Goal: Task Accomplishment & Management: Use online tool/utility

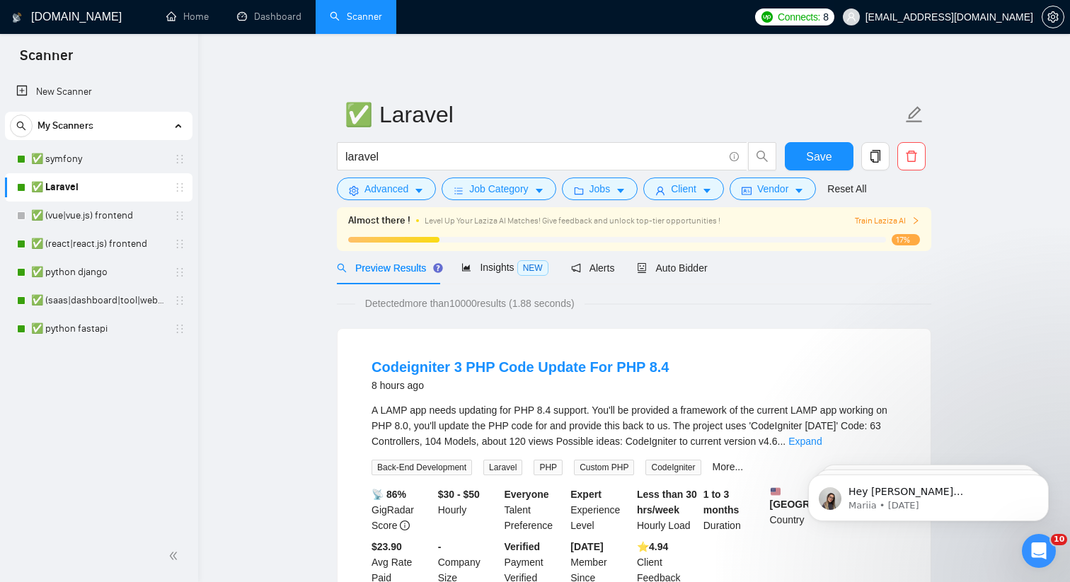
click at [1023, 17] on span "[EMAIL_ADDRESS][DOMAIN_NAME]" at bounding box center [949, 17] width 168 height 0
click at [1053, 21] on icon "setting" at bounding box center [1052, 16] width 11 height 11
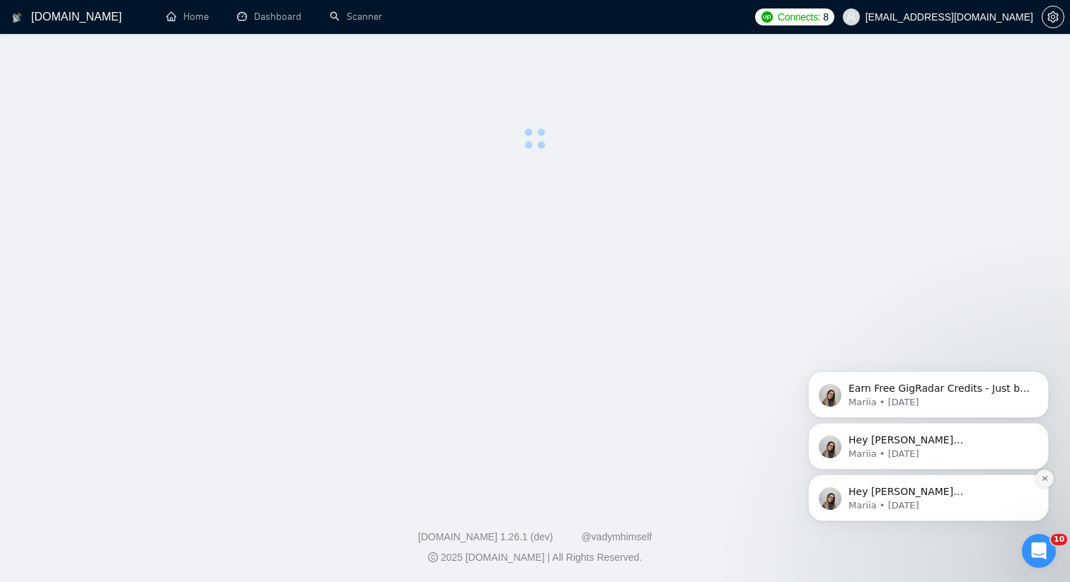
click at [1046, 479] on icon "Dismiss notification" at bounding box center [1045, 479] width 8 height 8
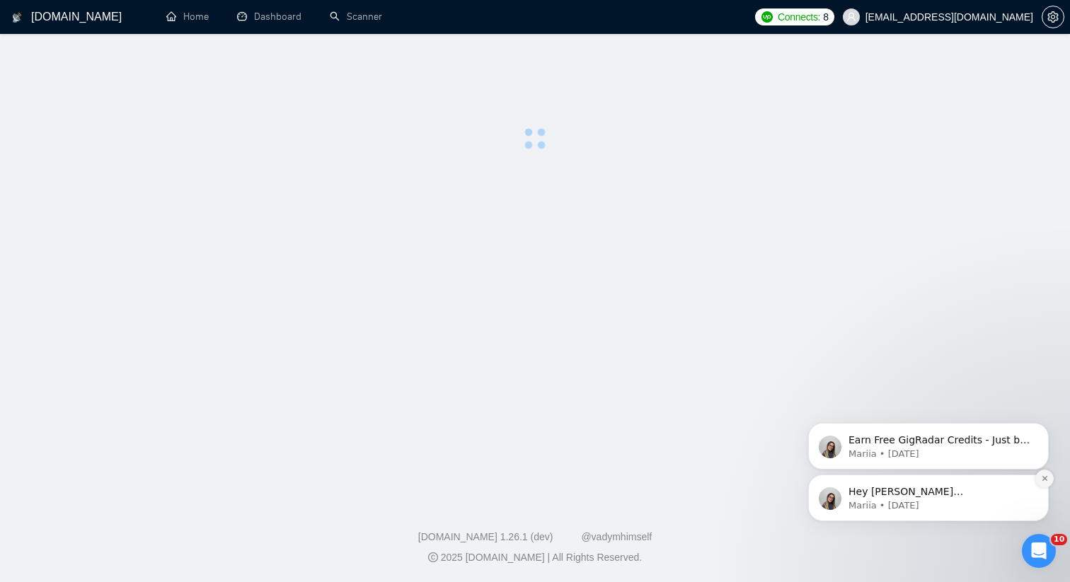
click at [1043, 478] on icon "Dismiss notification" at bounding box center [1044, 478] width 5 height 5
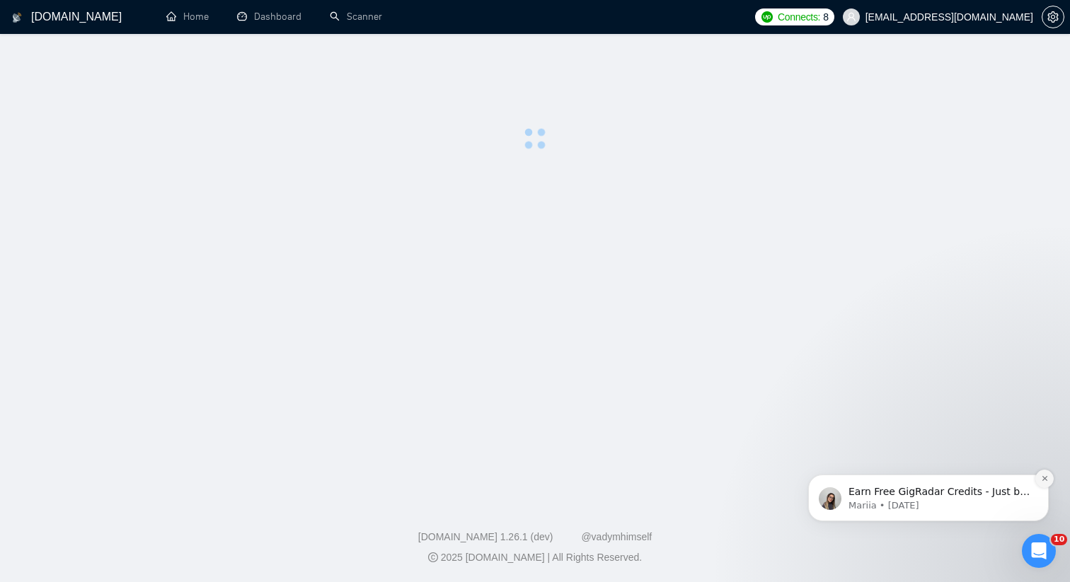
click at [1041, 476] on icon "Dismiss notification" at bounding box center [1045, 479] width 8 height 8
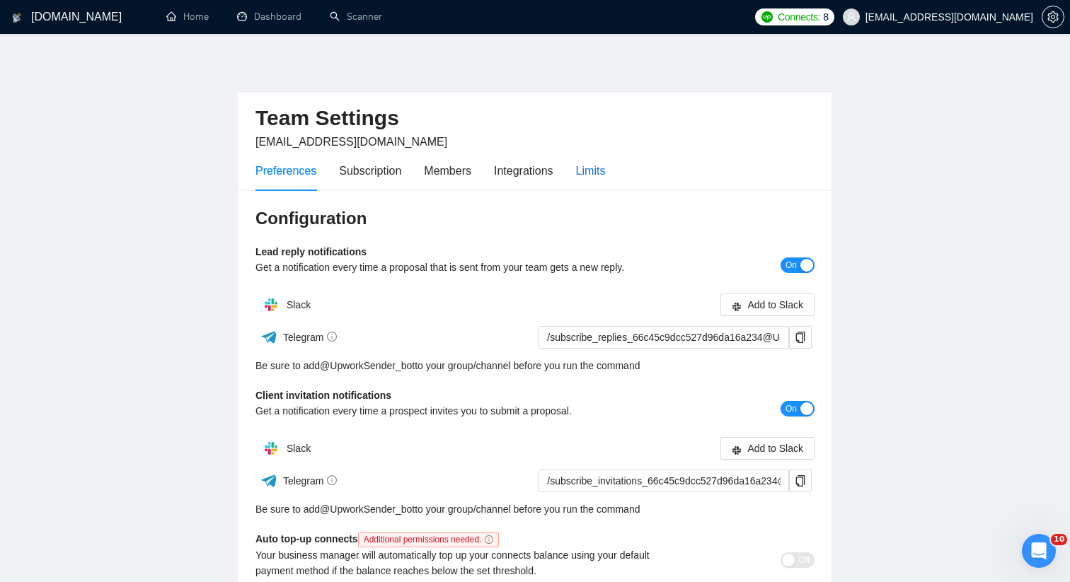
click at [599, 173] on div "Limits" at bounding box center [591, 171] width 30 height 18
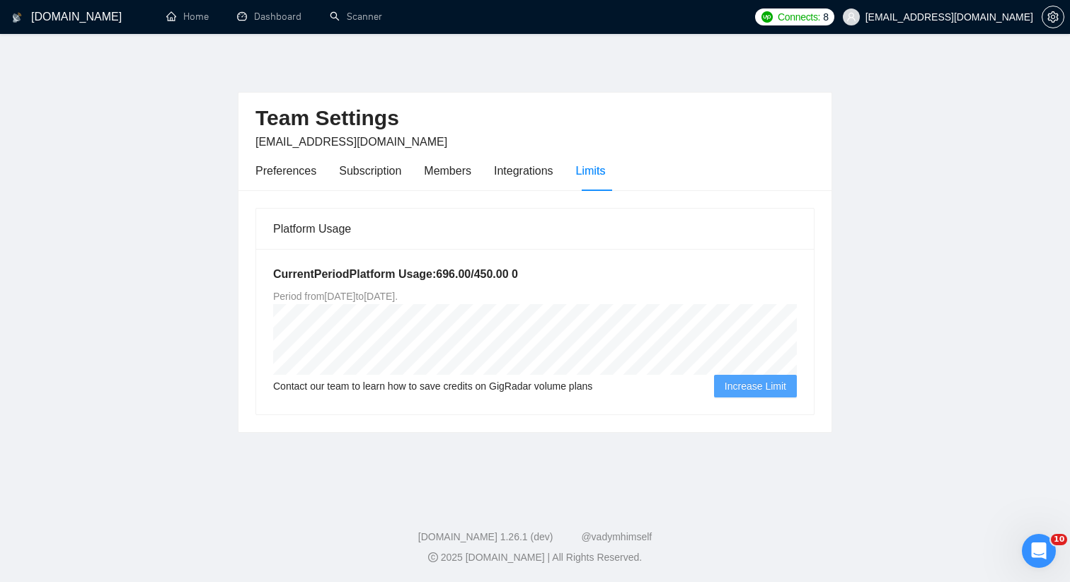
click at [323, 281] on h5 "Current Period Platform Usage: 696.00 / 450.00 0" at bounding box center [535, 274] width 524 height 17
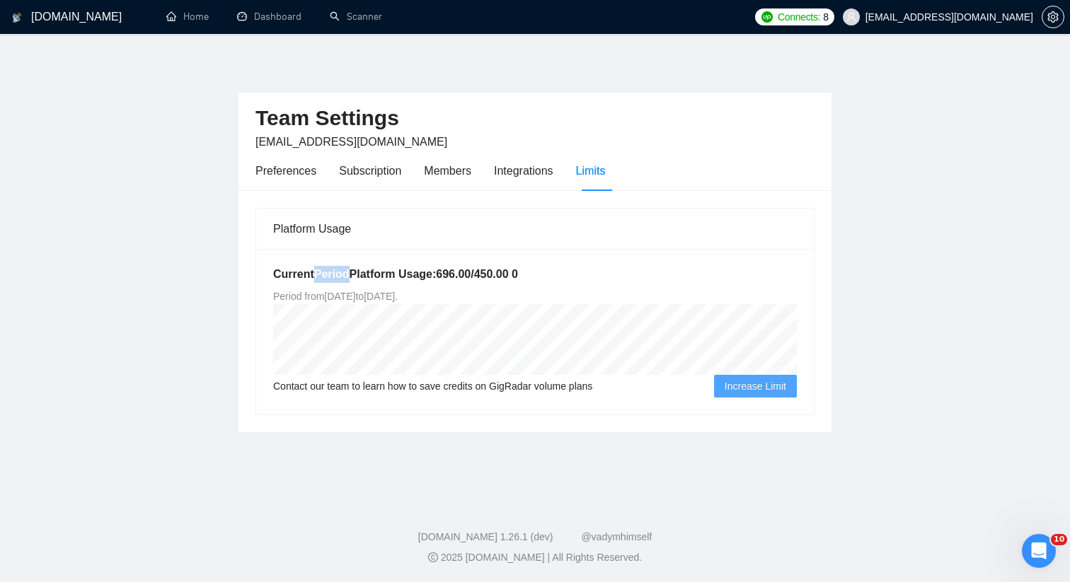
click at [321, 294] on span "Period from [DATE] to [DATE] ." at bounding box center [335, 296] width 125 height 11
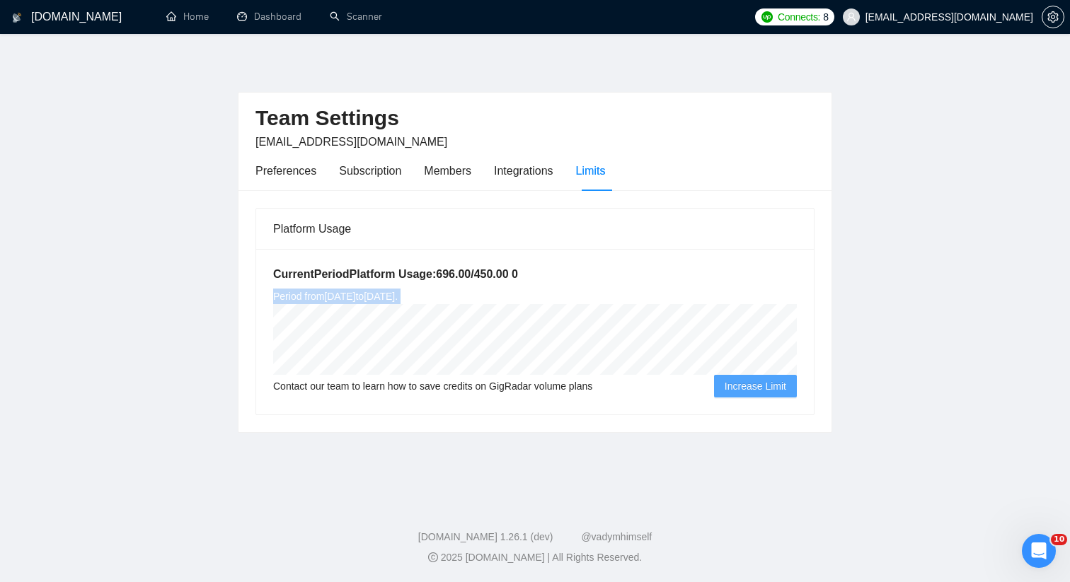
click at [321, 294] on span "Period from [DATE] to [DATE] ." at bounding box center [335, 296] width 125 height 11
click at [355, 299] on span "Period from [DATE] to [DATE] ." at bounding box center [335, 296] width 125 height 11
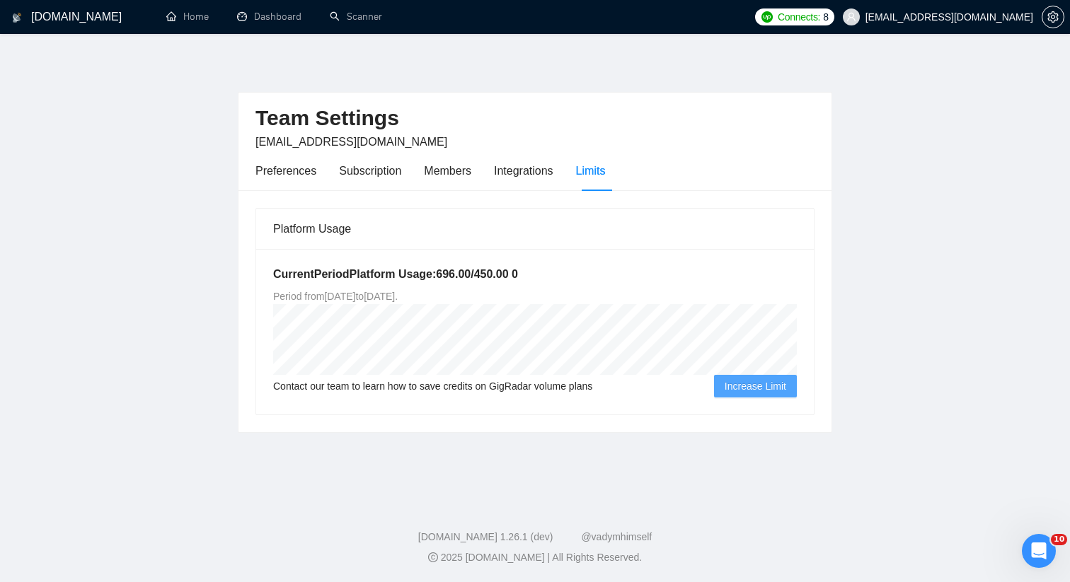
click at [355, 299] on span "Period from [DATE] to [DATE] ." at bounding box center [335, 296] width 125 height 11
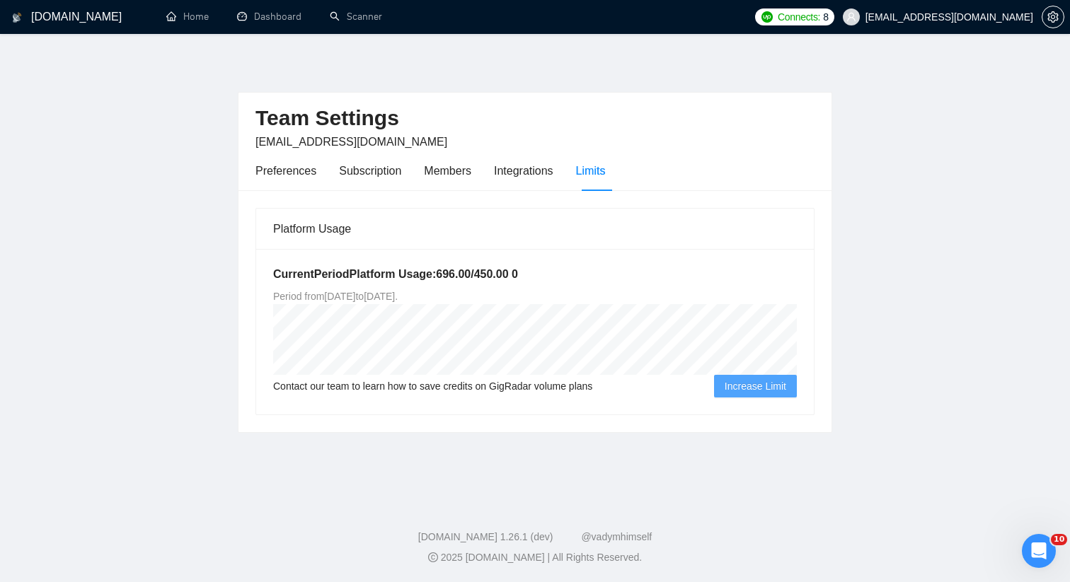
click at [355, 299] on span "Period from [DATE] to [DATE] ." at bounding box center [335, 296] width 125 height 11
click at [383, 172] on div "Subscription" at bounding box center [370, 171] width 62 height 18
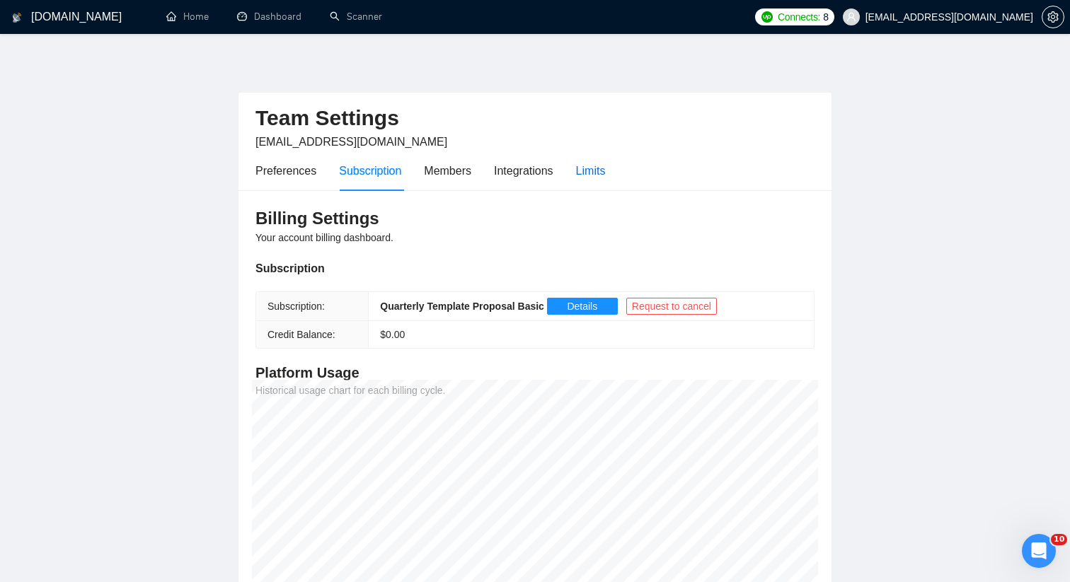
click at [595, 166] on div "Limits" at bounding box center [591, 171] width 30 height 18
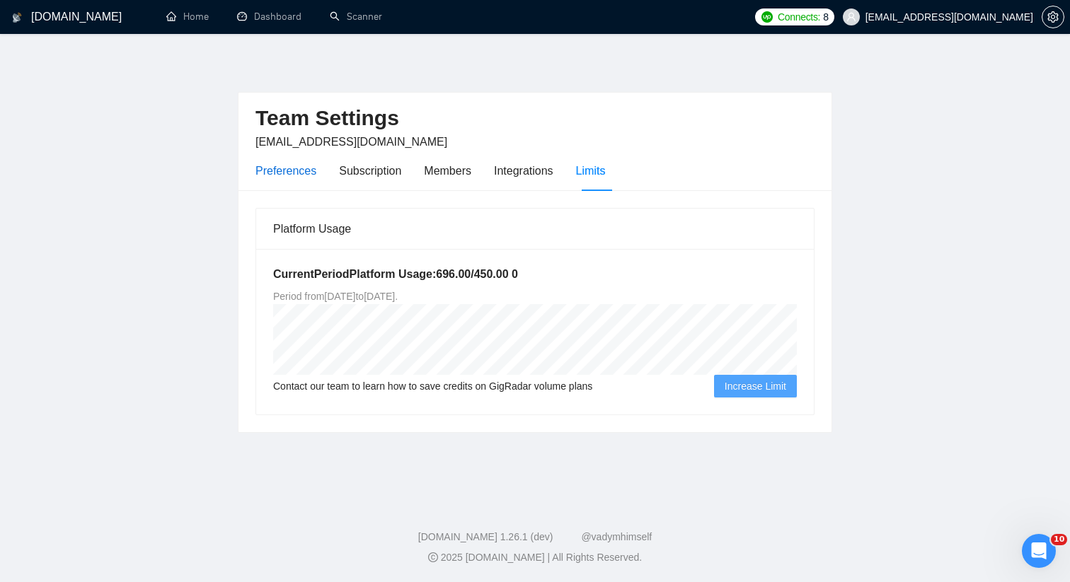
click at [300, 172] on div "Preferences" at bounding box center [285, 171] width 61 height 18
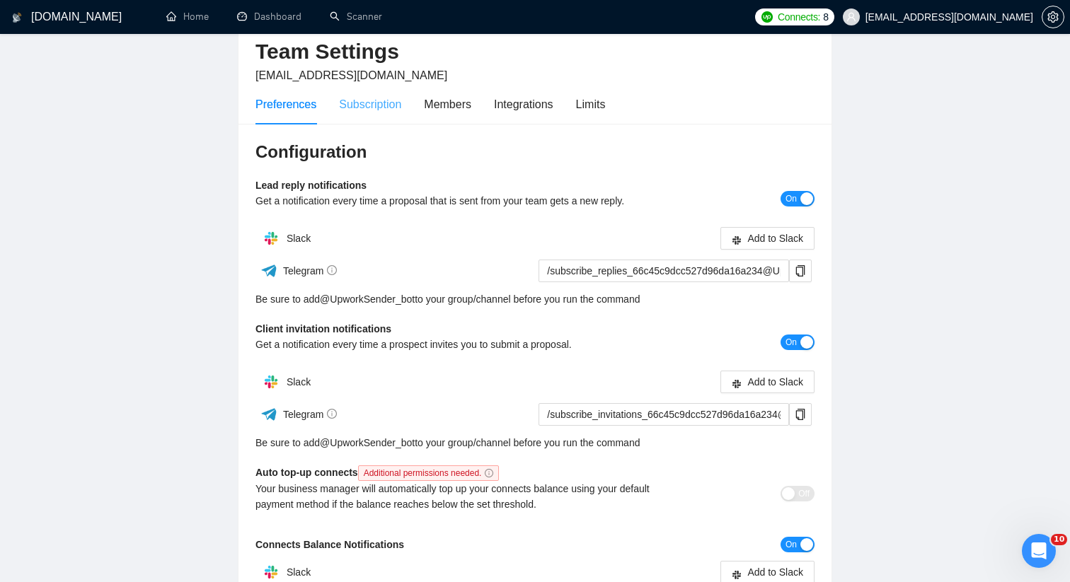
scroll to position [43, 0]
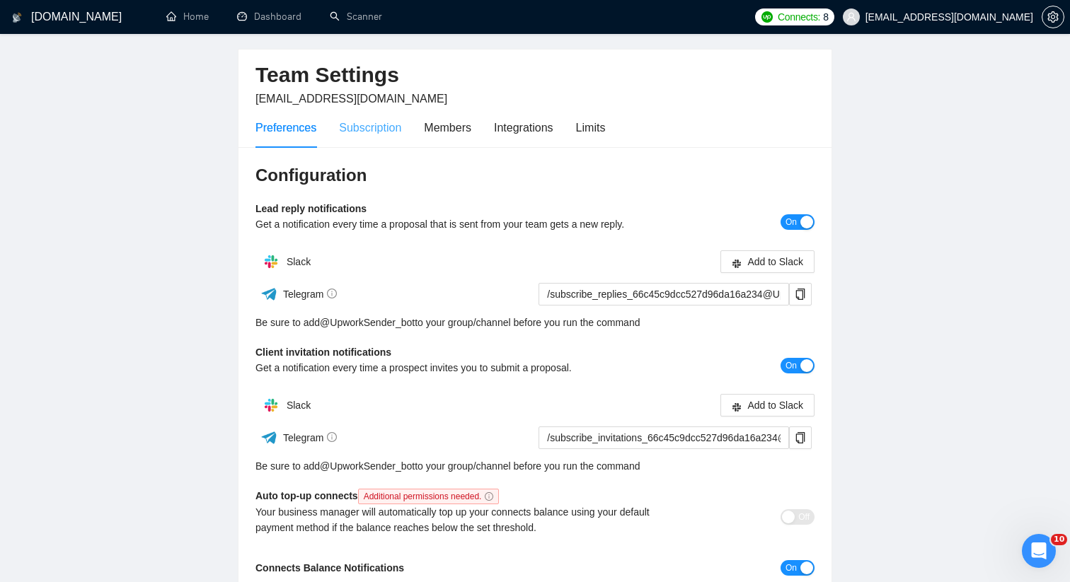
click at [359, 138] on div "Subscription" at bounding box center [370, 128] width 62 height 40
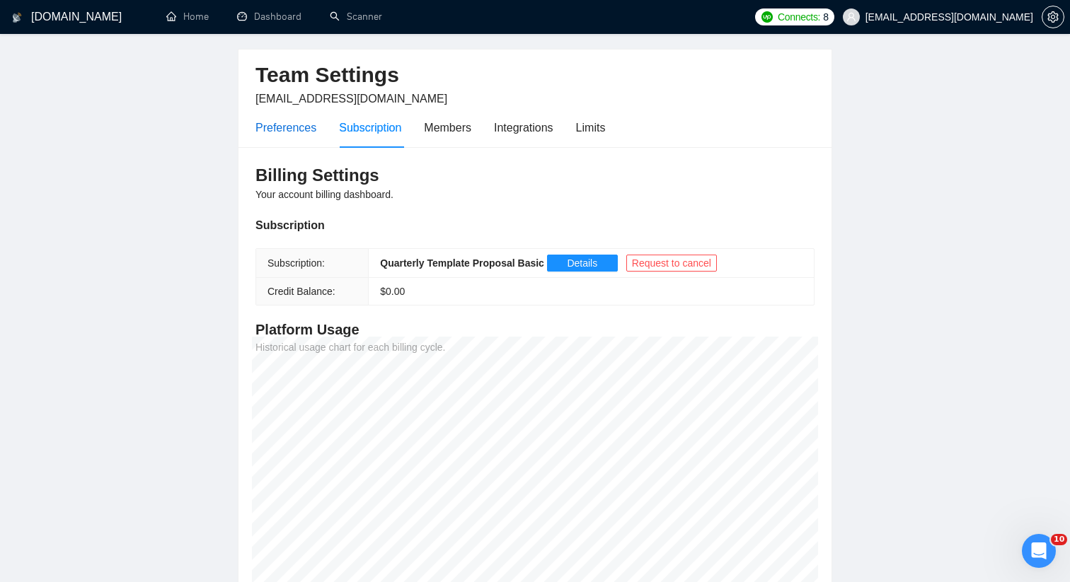
click at [300, 128] on div "Preferences" at bounding box center [285, 128] width 61 height 18
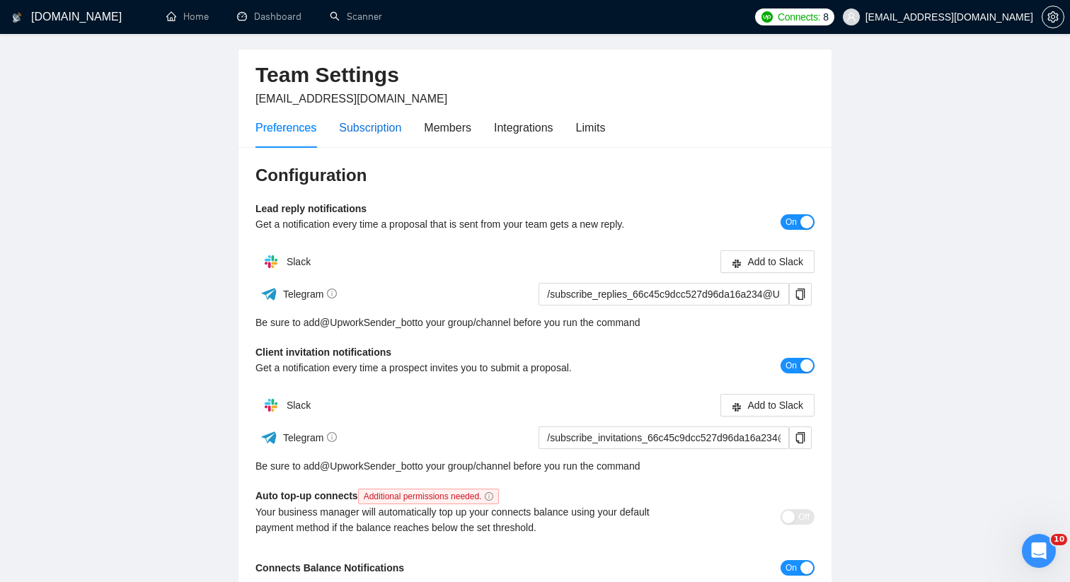
click at [377, 132] on div "Subscription" at bounding box center [370, 128] width 62 height 18
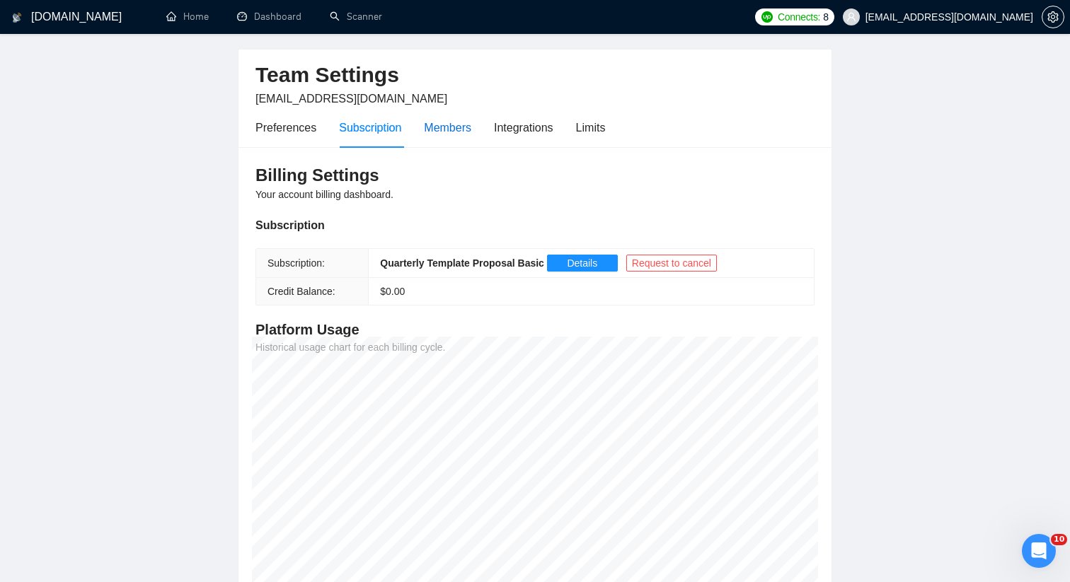
click at [461, 132] on div "Members" at bounding box center [447, 128] width 47 height 18
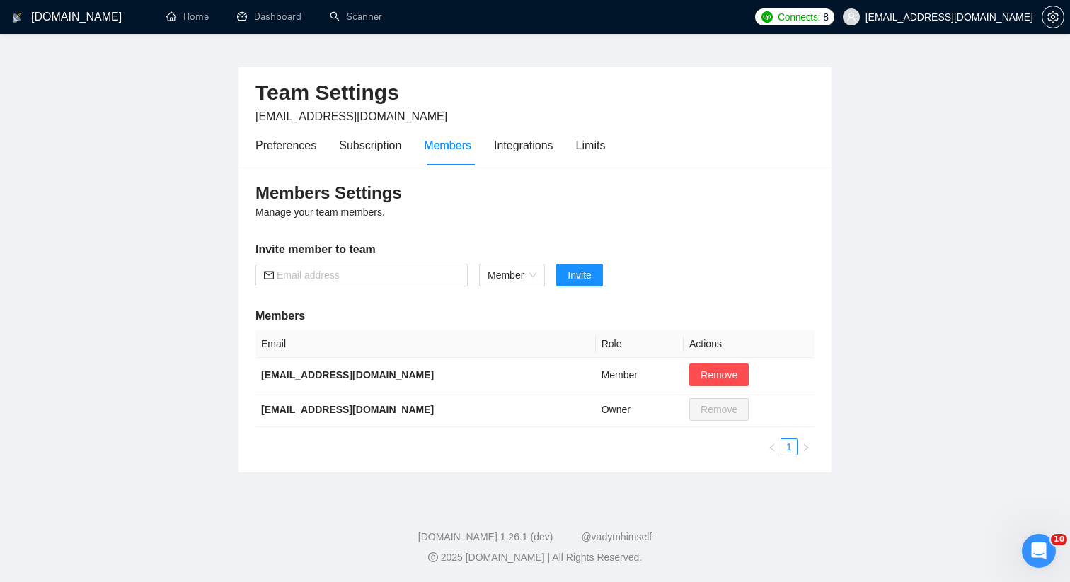
scroll to position [25, 0]
click at [527, 141] on div "Integrations" at bounding box center [523, 146] width 59 height 18
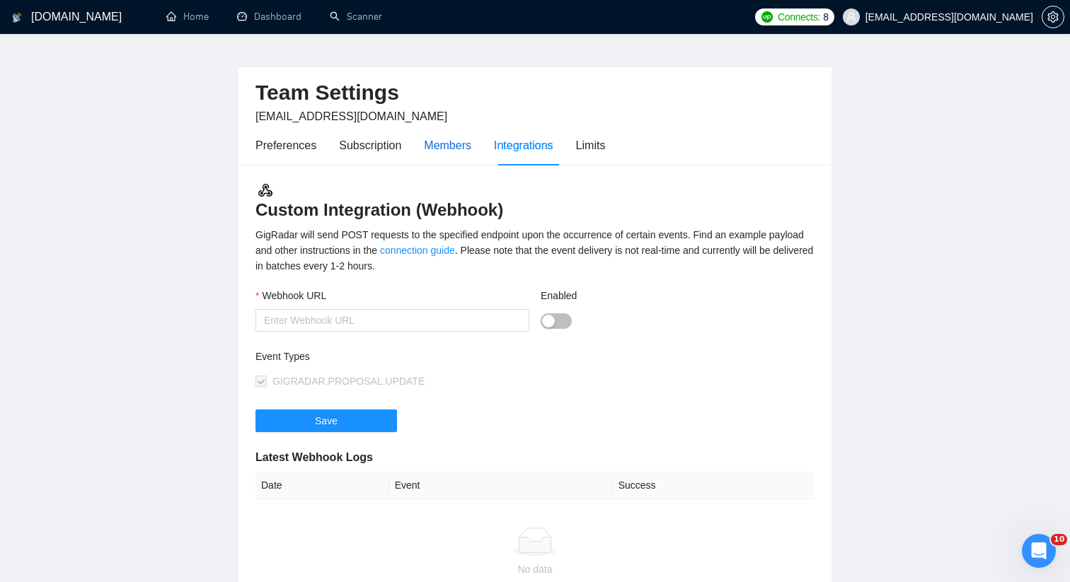
click at [469, 141] on div "Members" at bounding box center [447, 146] width 47 height 18
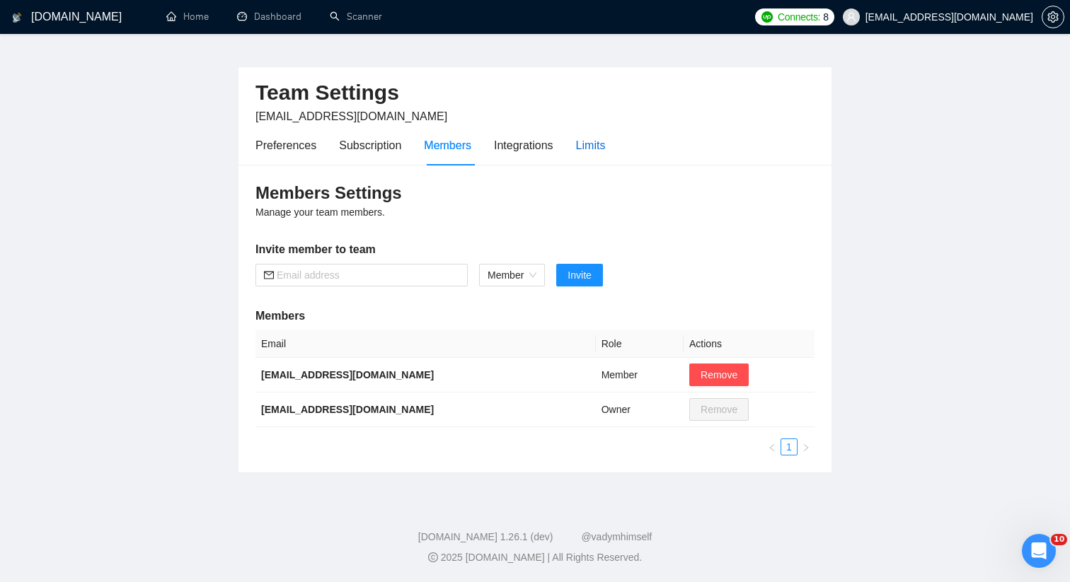
click at [606, 146] on div "Limits" at bounding box center [591, 146] width 30 height 18
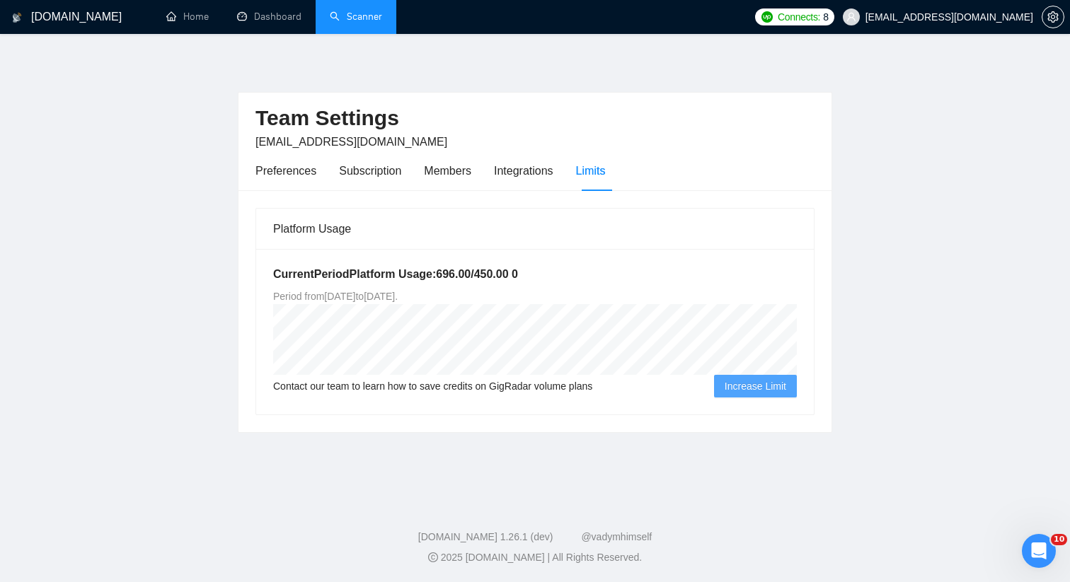
click at [360, 21] on link "Scanner" at bounding box center [356, 17] width 52 height 12
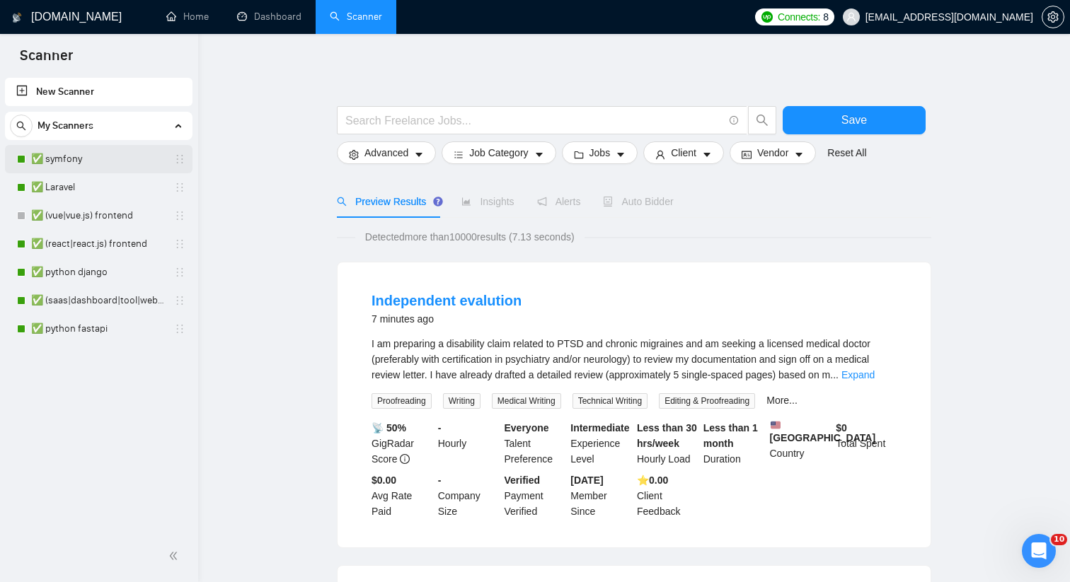
click at [70, 165] on link "✅ symfony" at bounding box center [98, 159] width 134 height 28
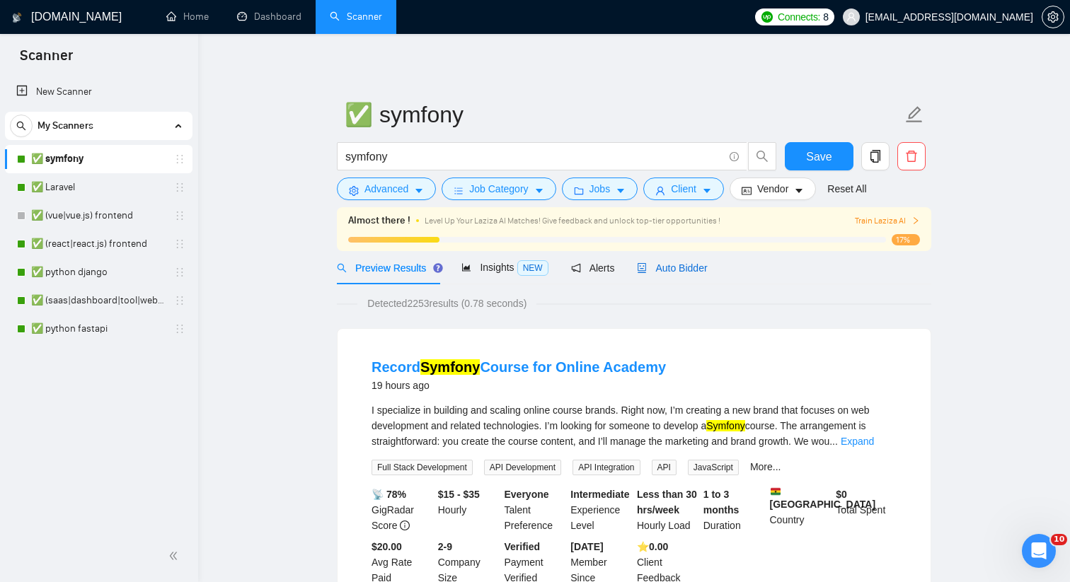
click at [681, 266] on span "Auto Bidder" at bounding box center [672, 268] width 70 height 11
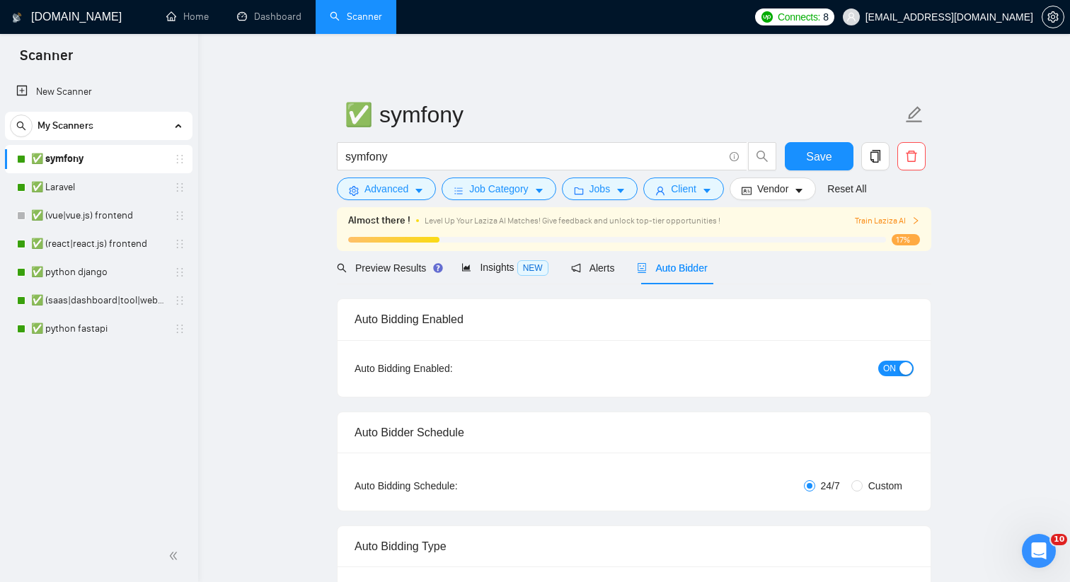
checkbox input "true"
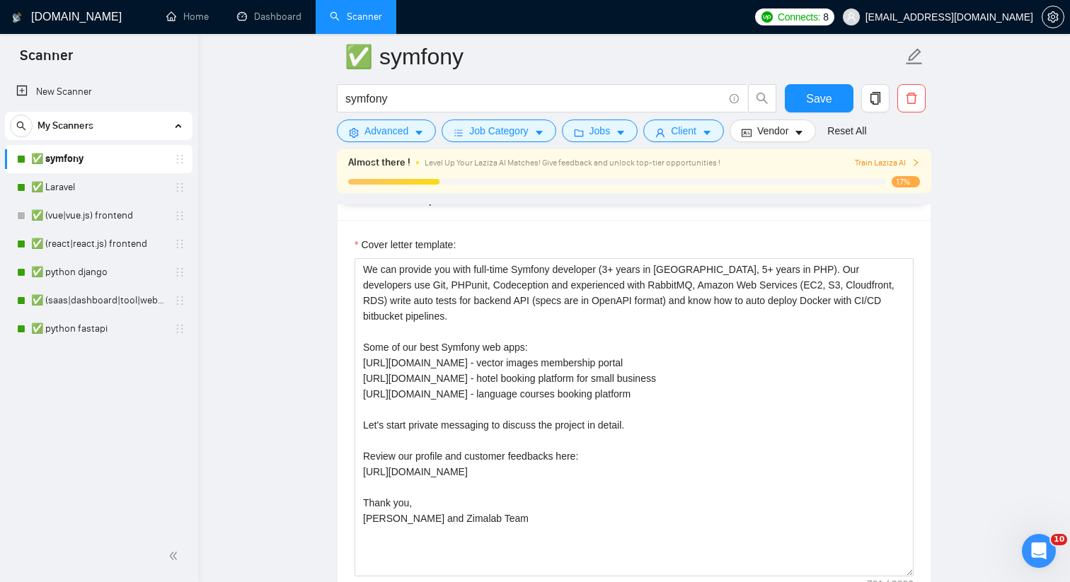
scroll to position [1623, 0]
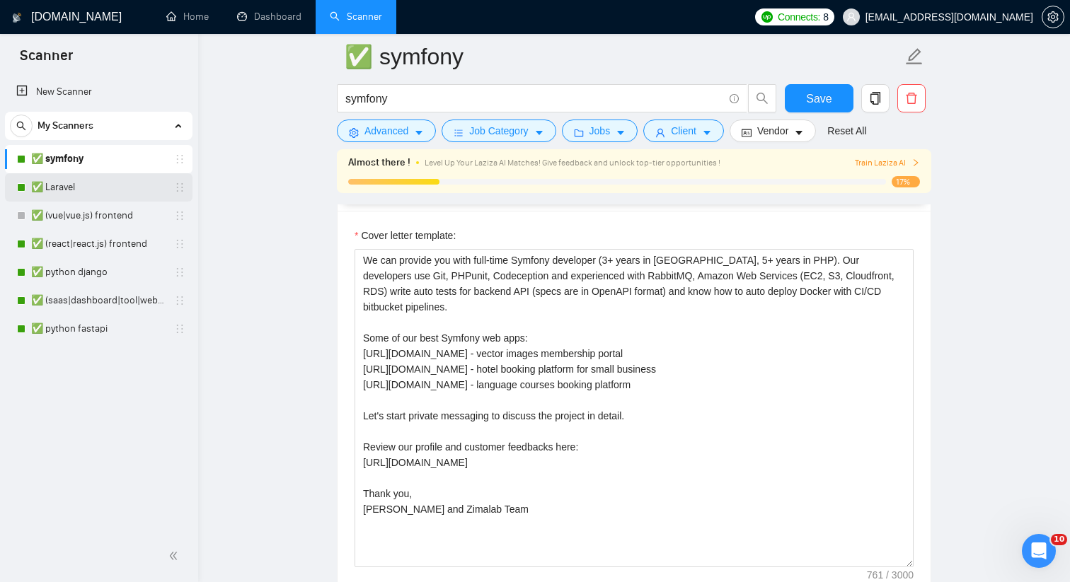
click at [64, 188] on link "✅ Laravel" at bounding box center [98, 187] width 134 height 28
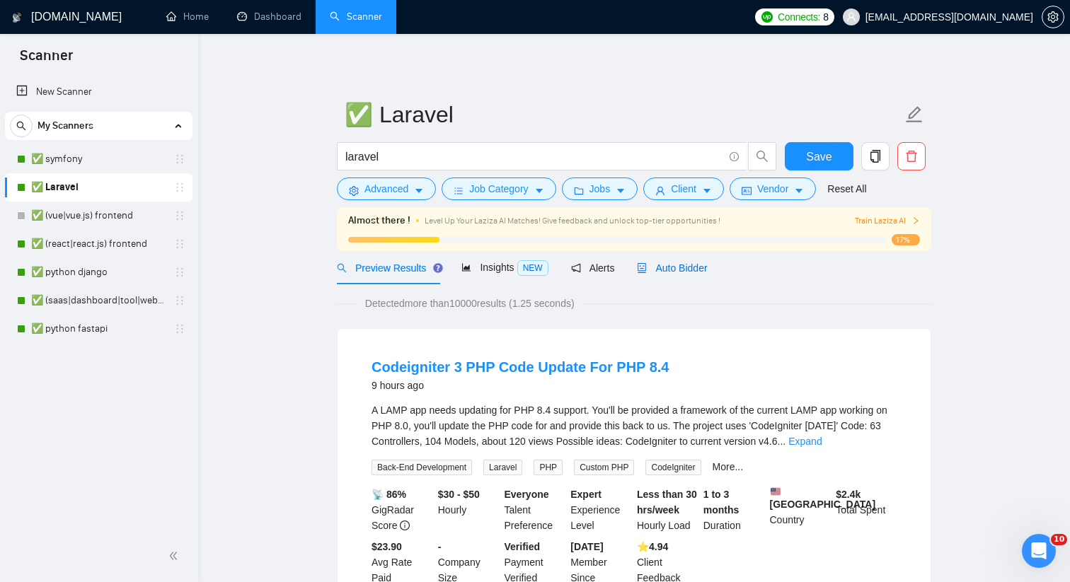
click at [673, 272] on span "Auto Bidder" at bounding box center [672, 268] width 70 height 11
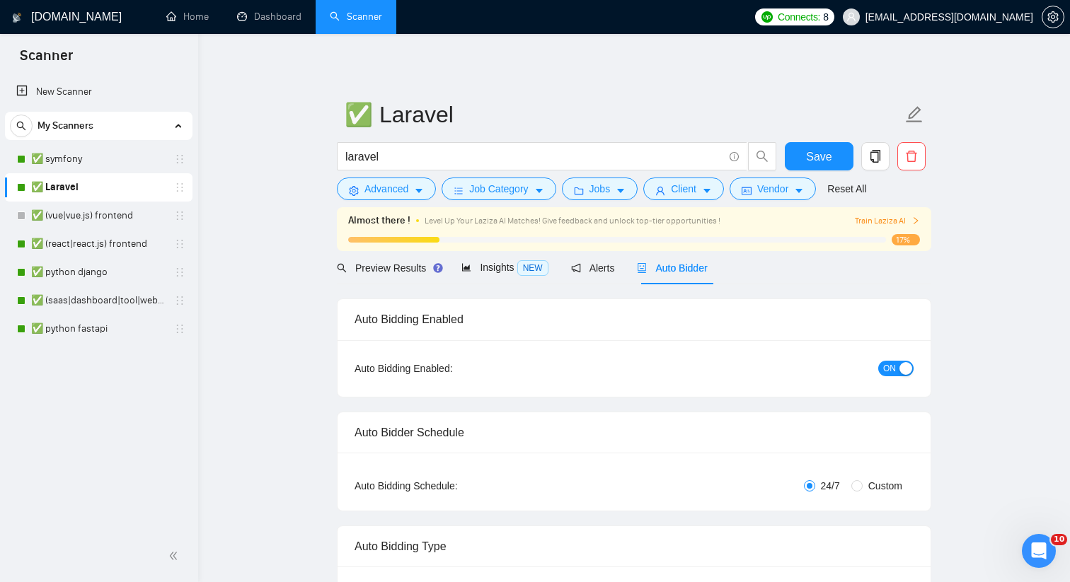
checkbox input "true"
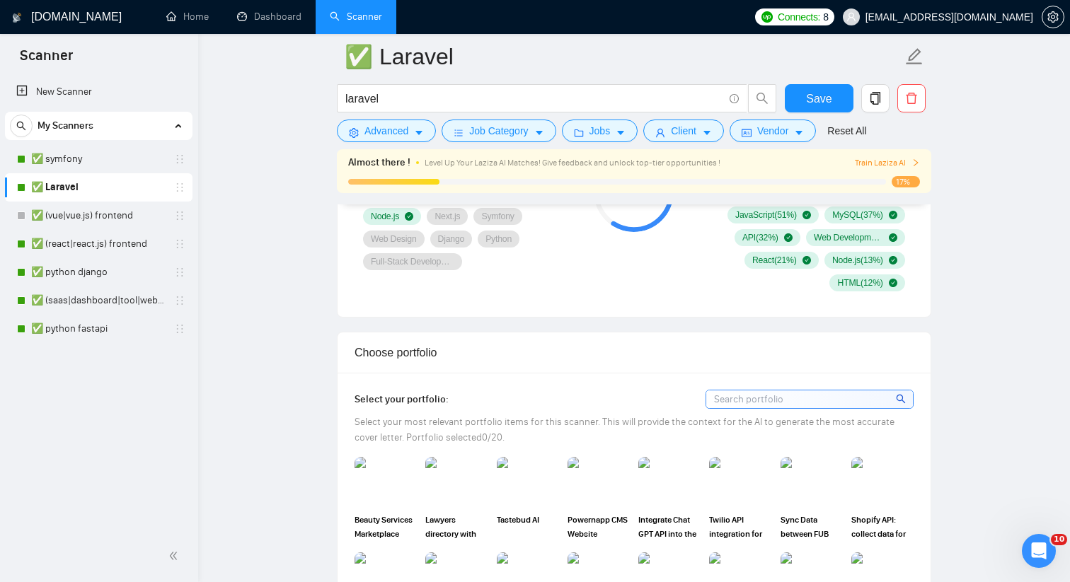
scroll to position [1082, 0]
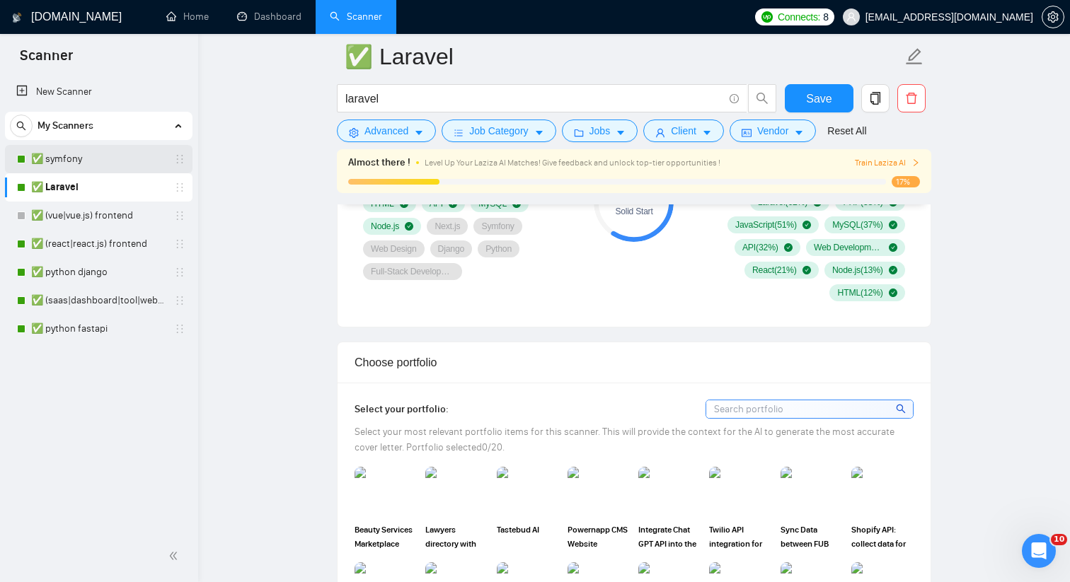
click at [99, 169] on link "✅ symfony" at bounding box center [98, 159] width 134 height 28
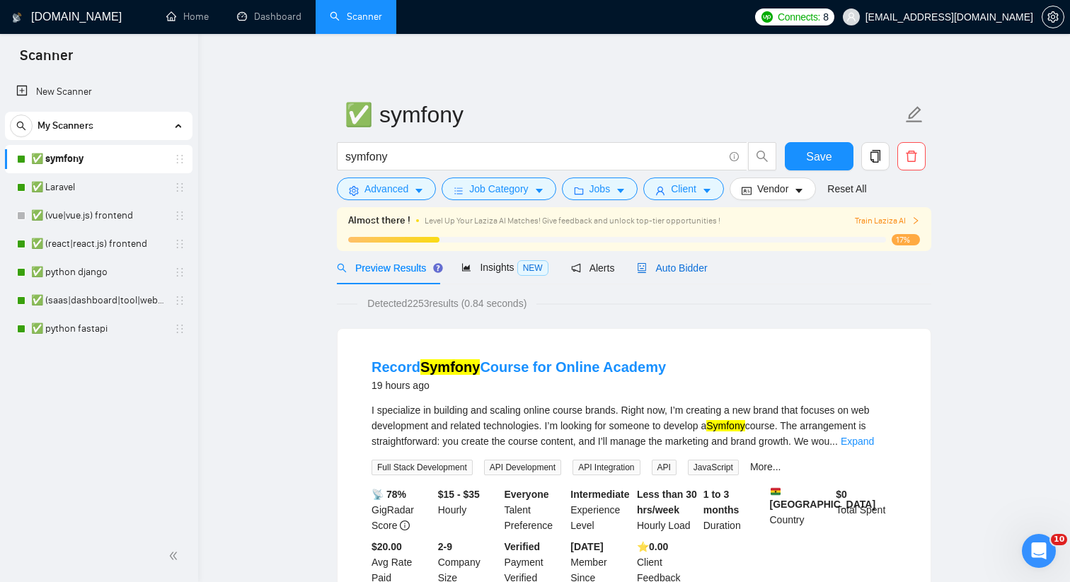
click at [672, 270] on span "Auto Bidder" at bounding box center [672, 268] width 70 height 11
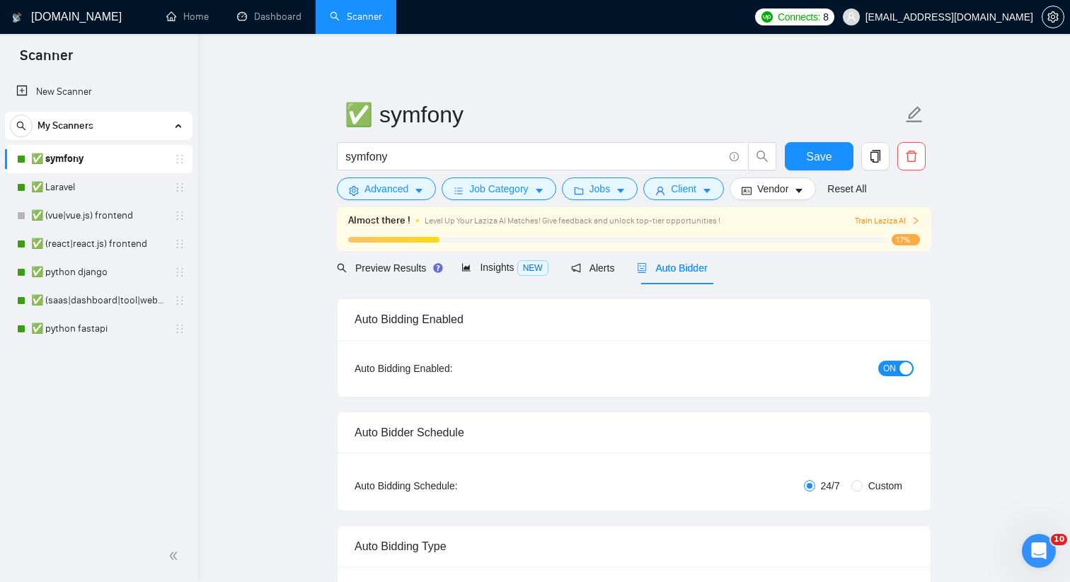
checkbox input "true"
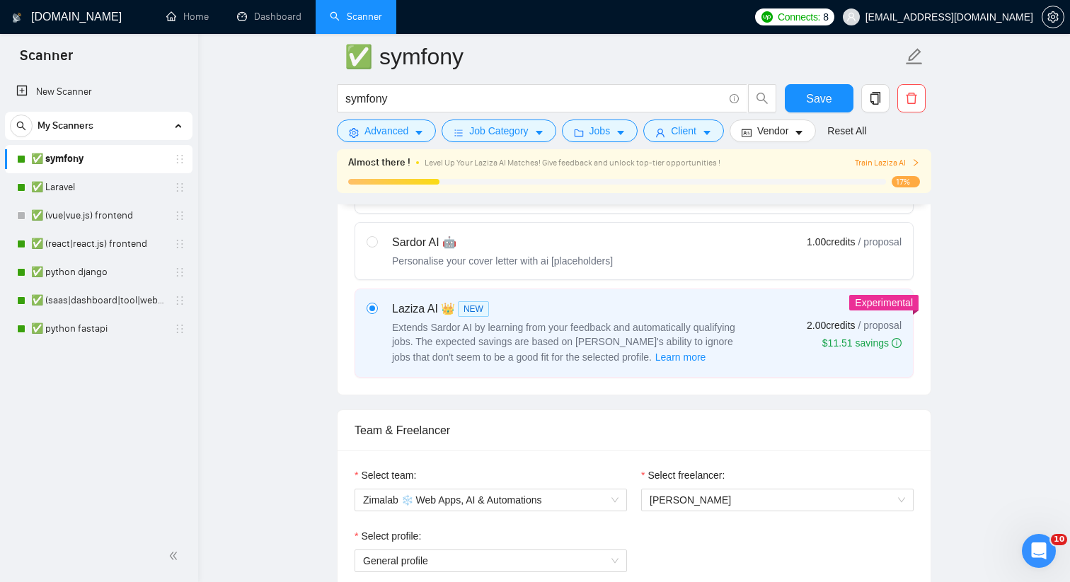
scroll to position [439, 0]
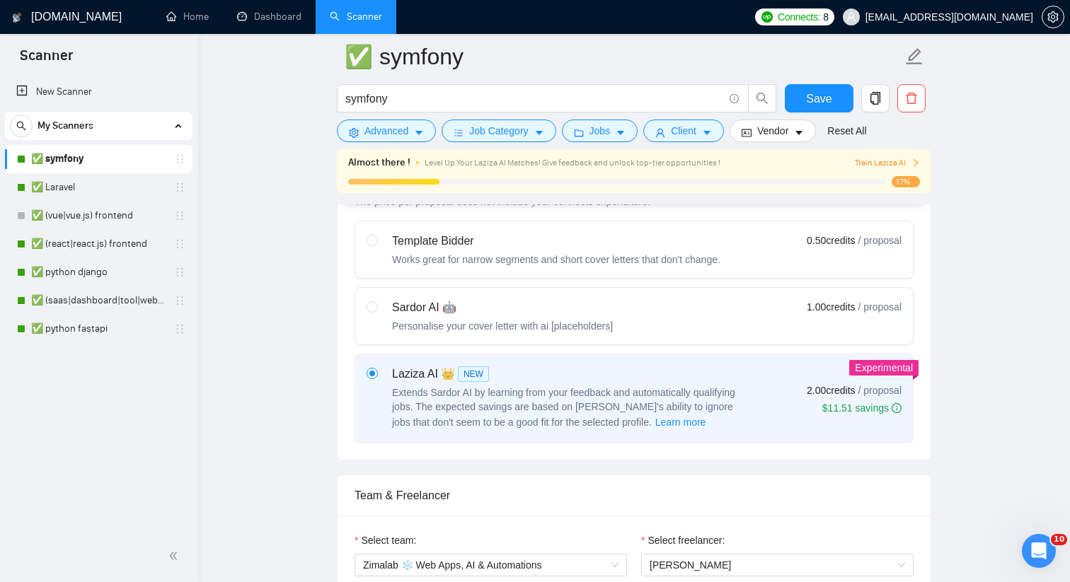
click at [529, 251] on div "Template Bidder Works great for narrow segments and short cover letters that do…" at bounding box center [556, 250] width 328 height 34
click at [376, 245] on input "radio" at bounding box center [372, 240] width 10 height 10
radio input "true"
radio input "false"
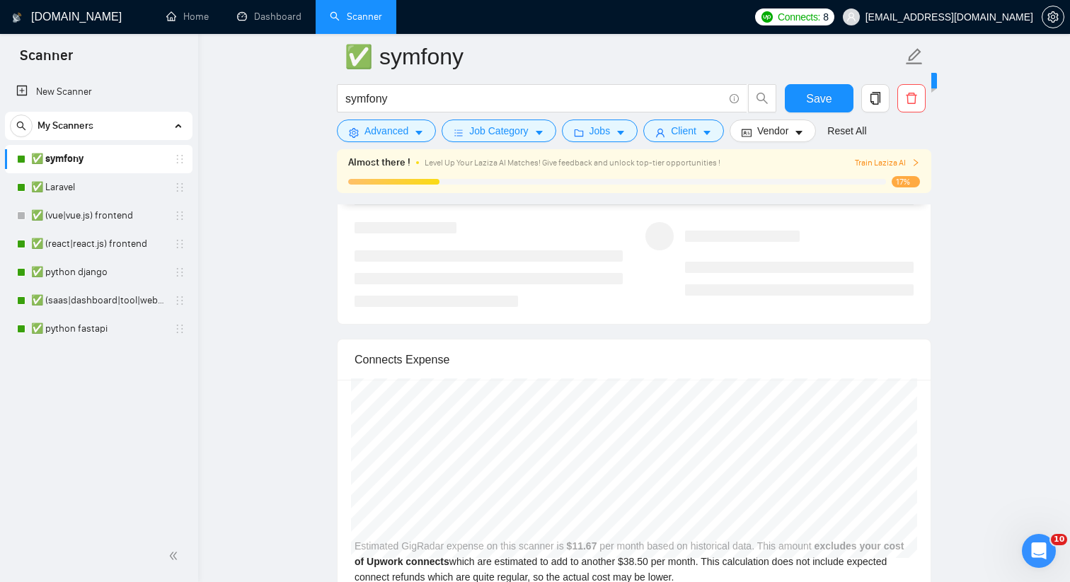
scroll to position [2216, 0]
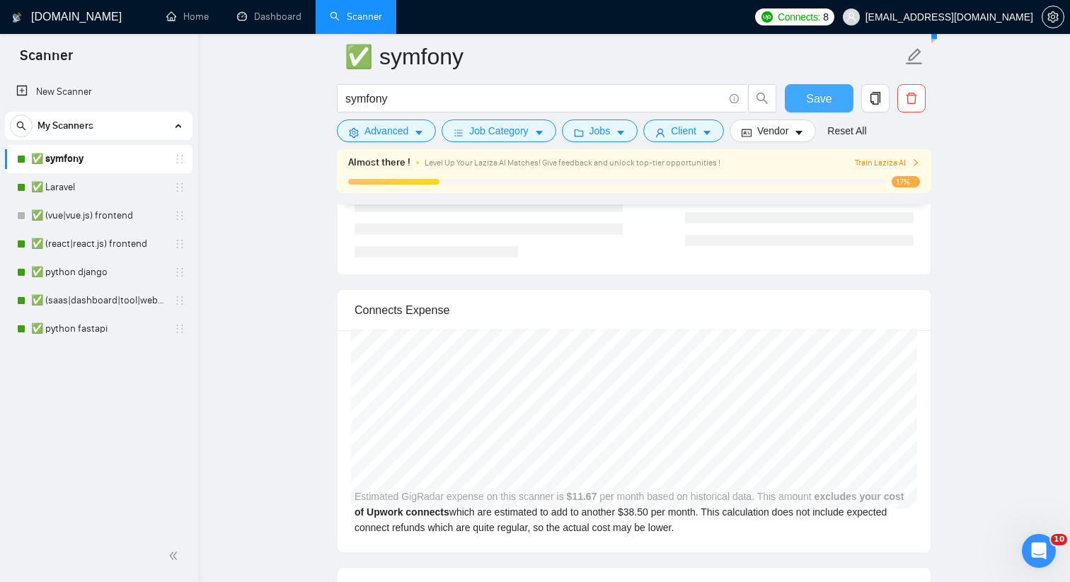
click at [802, 98] on button "Save" at bounding box center [819, 98] width 69 height 28
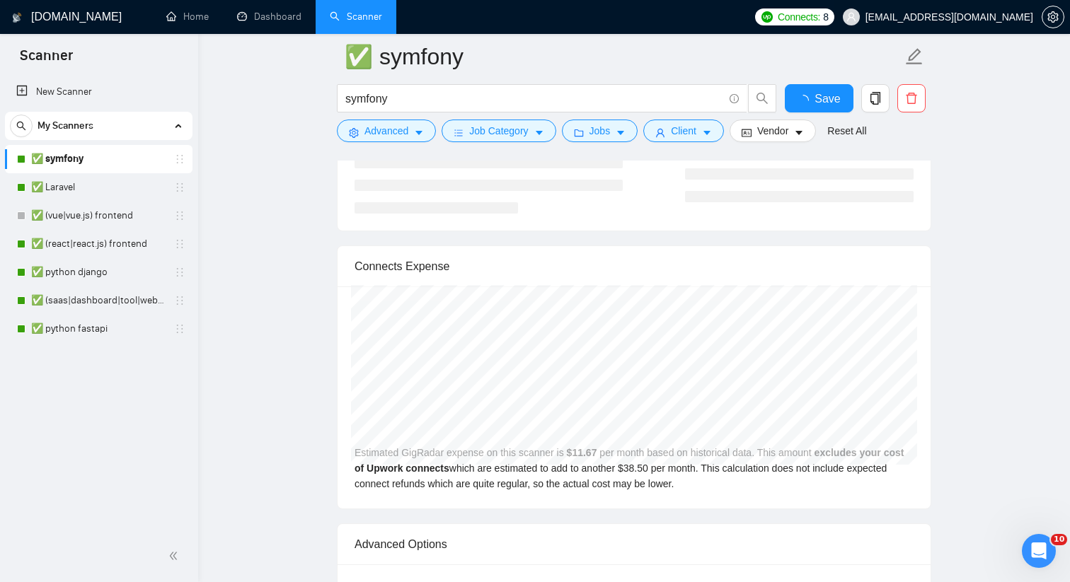
checkbox input "true"
click at [86, 187] on link "✅ Laravel" at bounding box center [98, 187] width 134 height 28
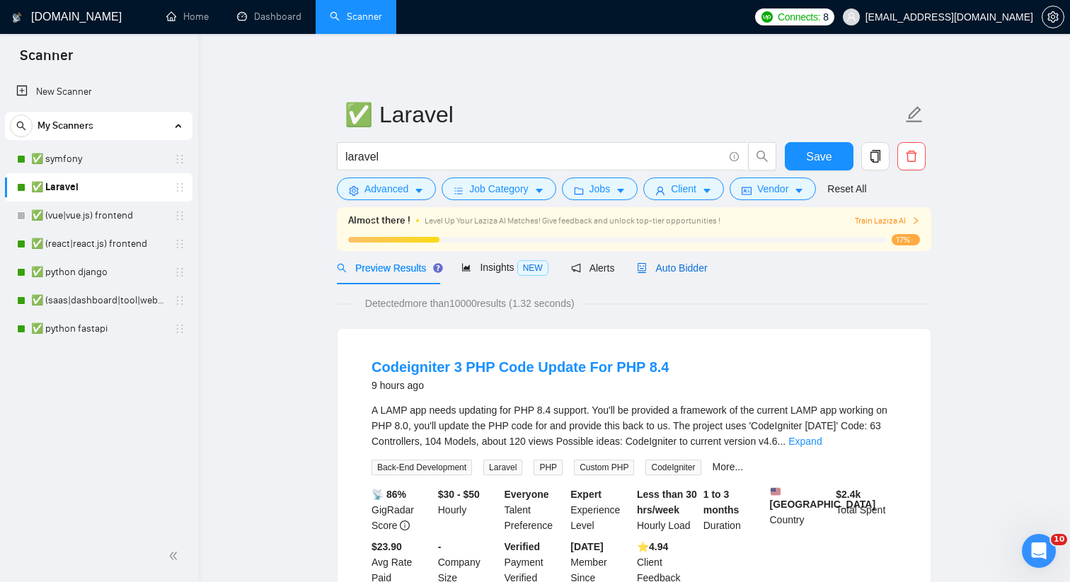
click at [682, 266] on span "Auto Bidder" at bounding box center [672, 268] width 70 height 11
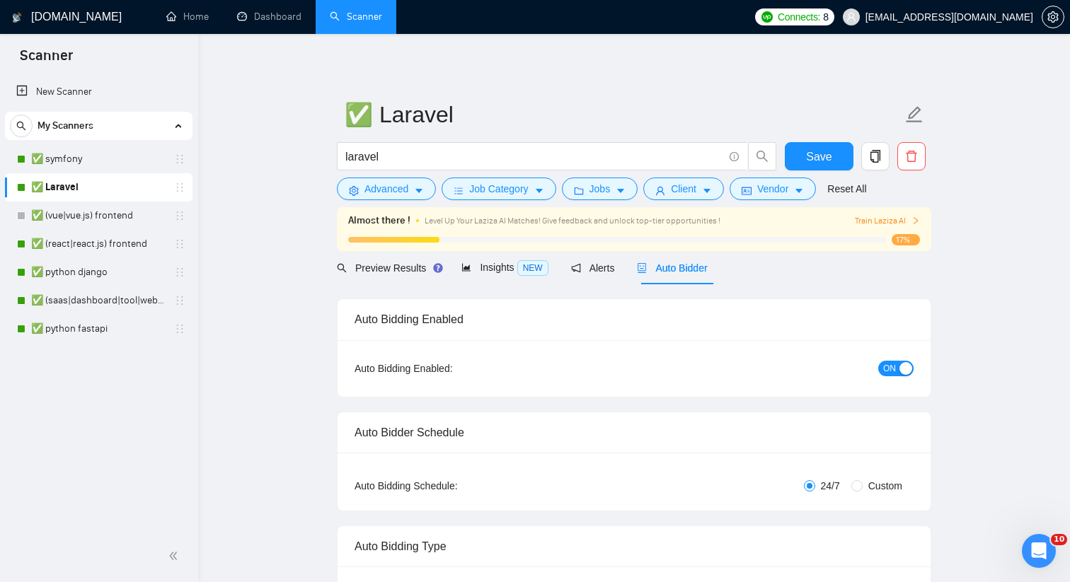
checkbox input "true"
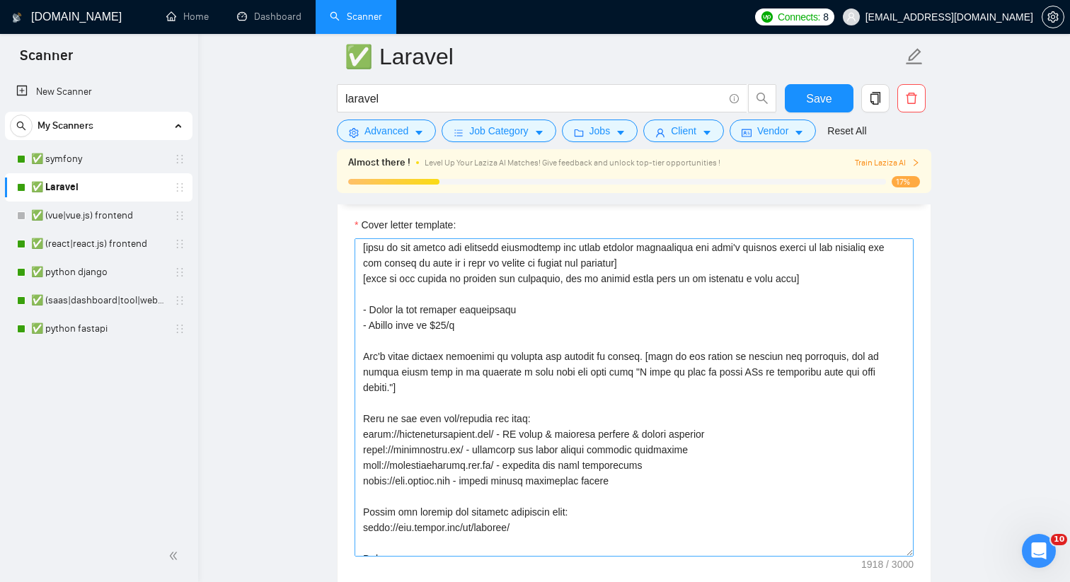
scroll to position [171, 0]
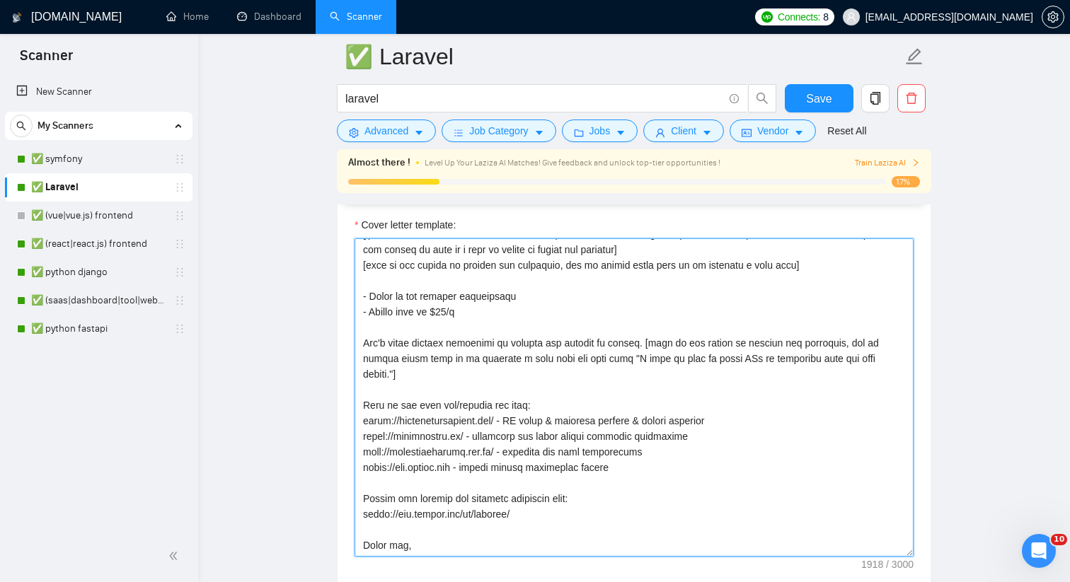
click at [650, 353] on textarea "Cover letter template:" at bounding box center [634, 397] width 559 height 318
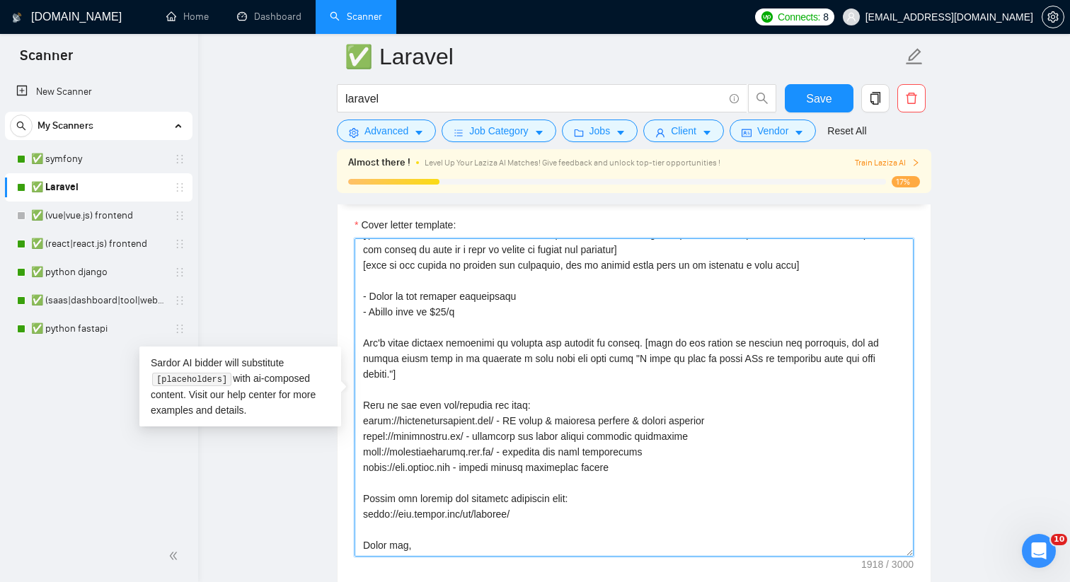
click at [686, 400] on textarea "Cover letter template:" at bounding box center [634, 397] width 559 height 318
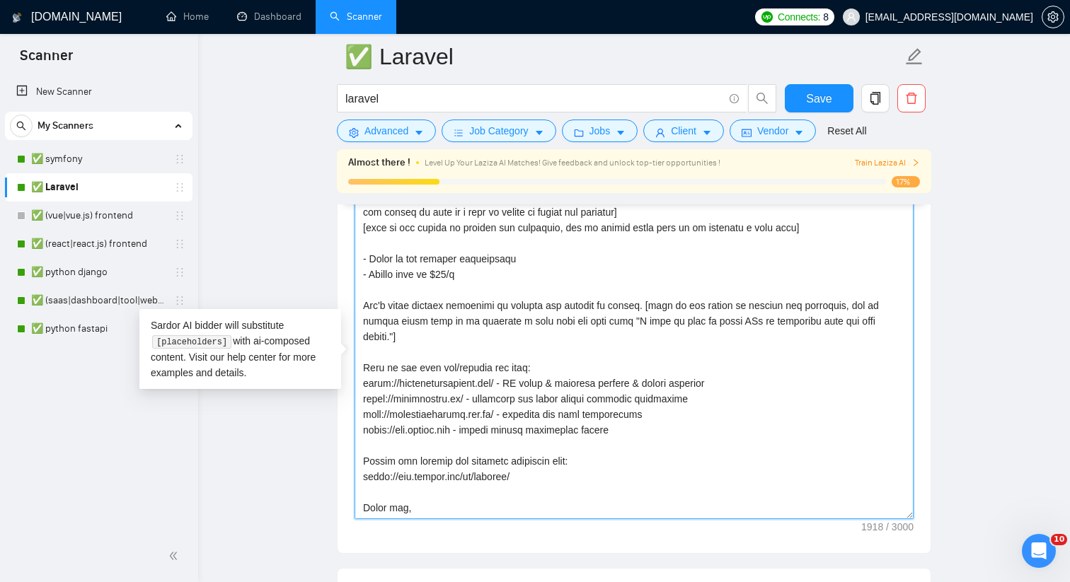
scroll to position [1676, 0]
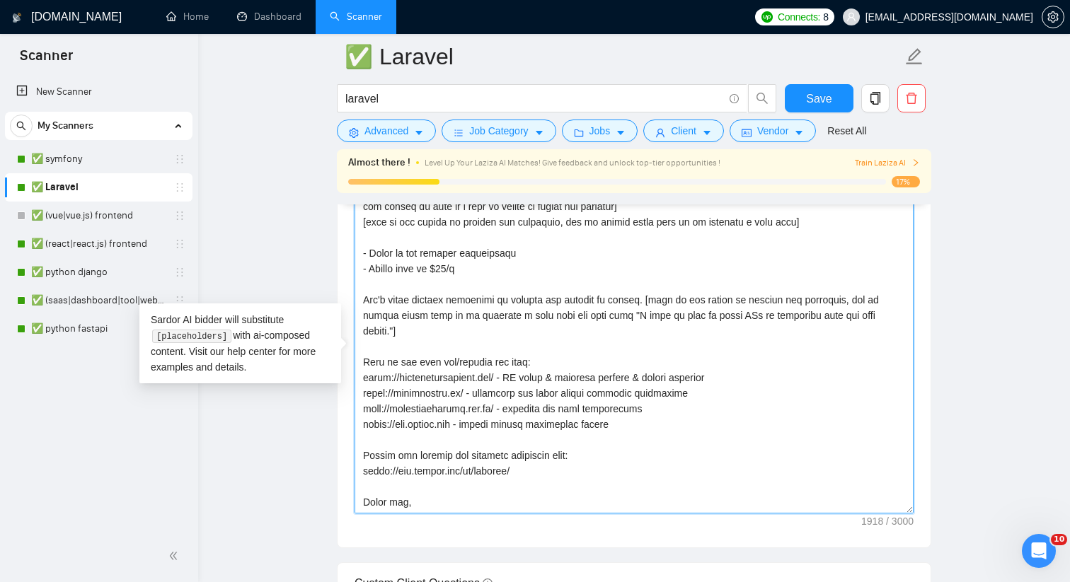
click at [618, 459] on textarea "Cover letter template:" at bounding box center [634, 354] width 559 height 318
click at [611, 415] on textarea "Cover letter template:" at bounding box center [634, 354] width 559 height 318
click at [645, 405] on textarea "Cover letter template:" at bounding box center [634, 354] width 559 height 318
click at [635, 349] on textarea "Cover letter template:" at bounding box center [634, 354] width 559 height 318
click at [656, 325] on textarea "Cover letter template:" at bounding box center [634, 354] width 559 height 318
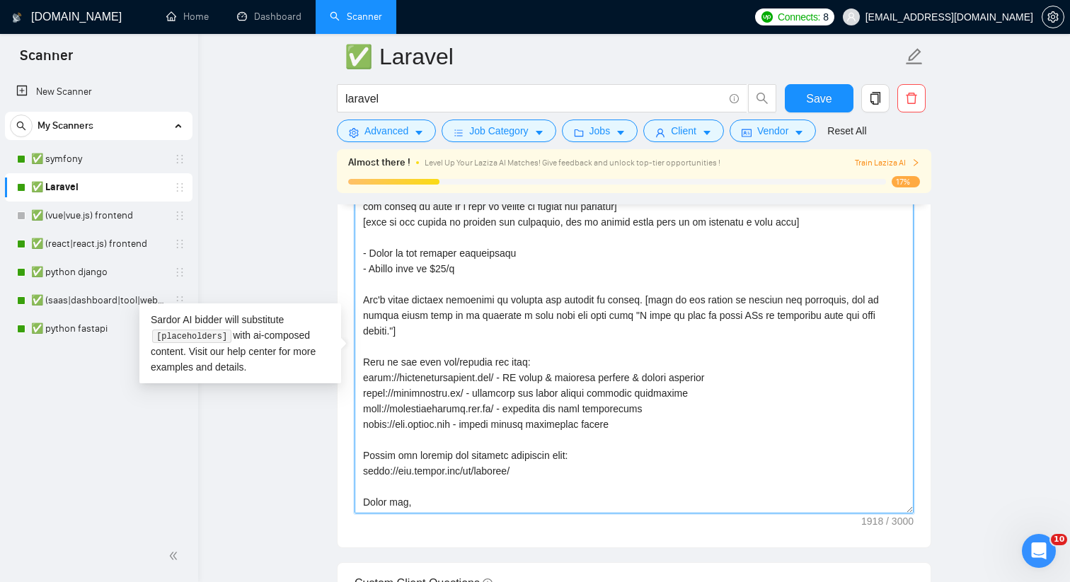
scroll to position [0, 0]
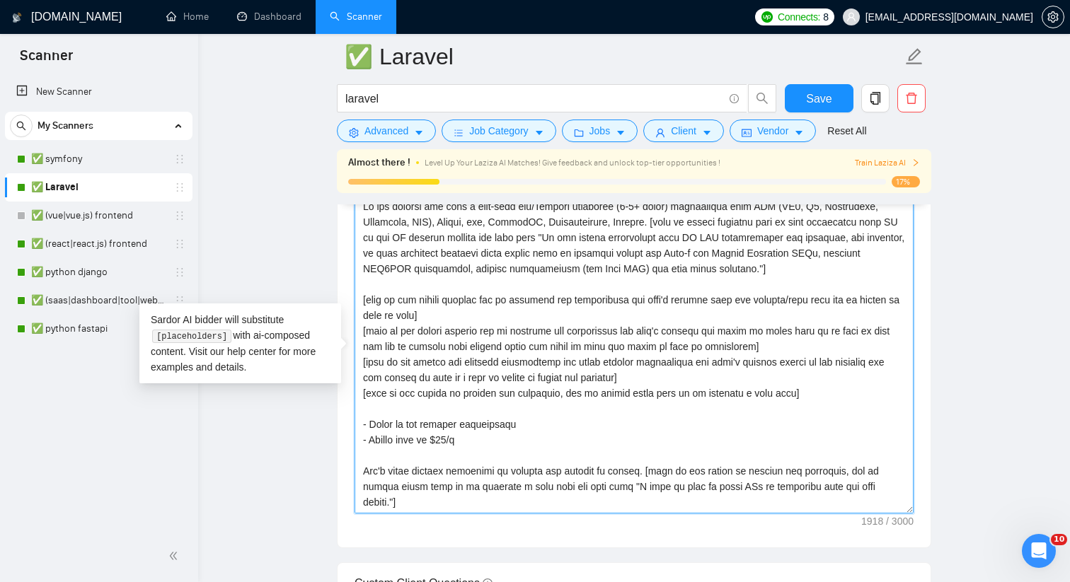
paste textarea "full-time Laravel developer (4-5+ years in [GEOGRAPHIC_DATA]/PHP) experienced w…"
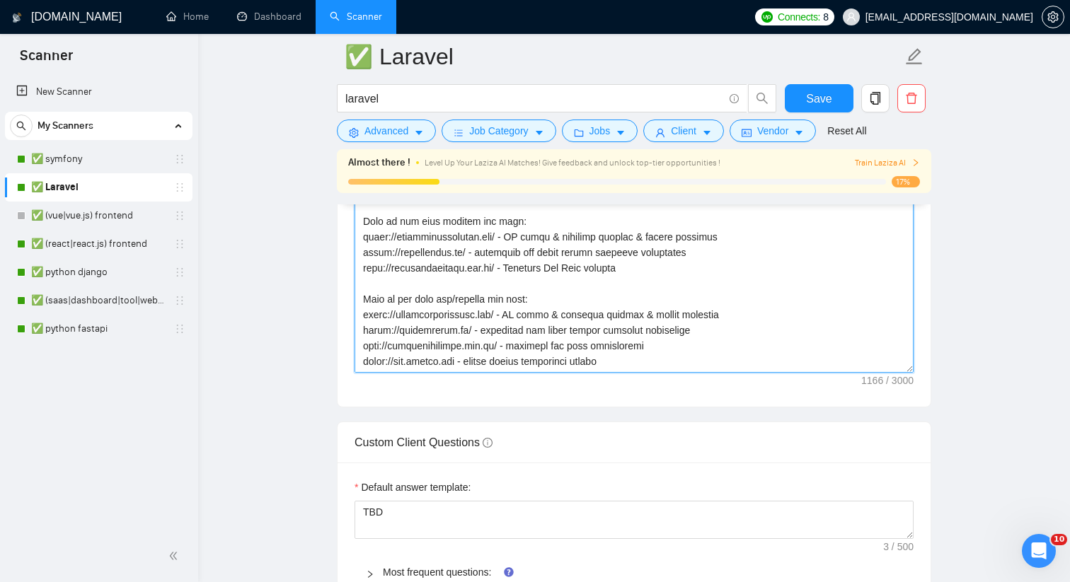
scroll to position [1831, 0]
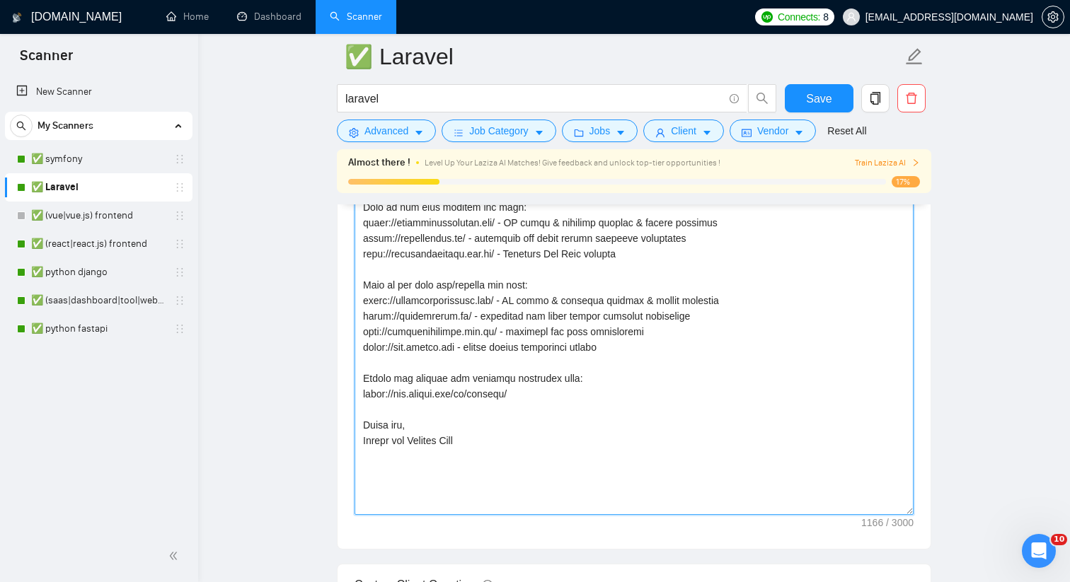
drag, startPoint x: 907, startPoint y: 352, endPoint x: 925, endPoint y: 531, distance: 180.6
click at [924, 531] on div "Cover letter template:" at bounding box center [634, 275] width 593 height 547
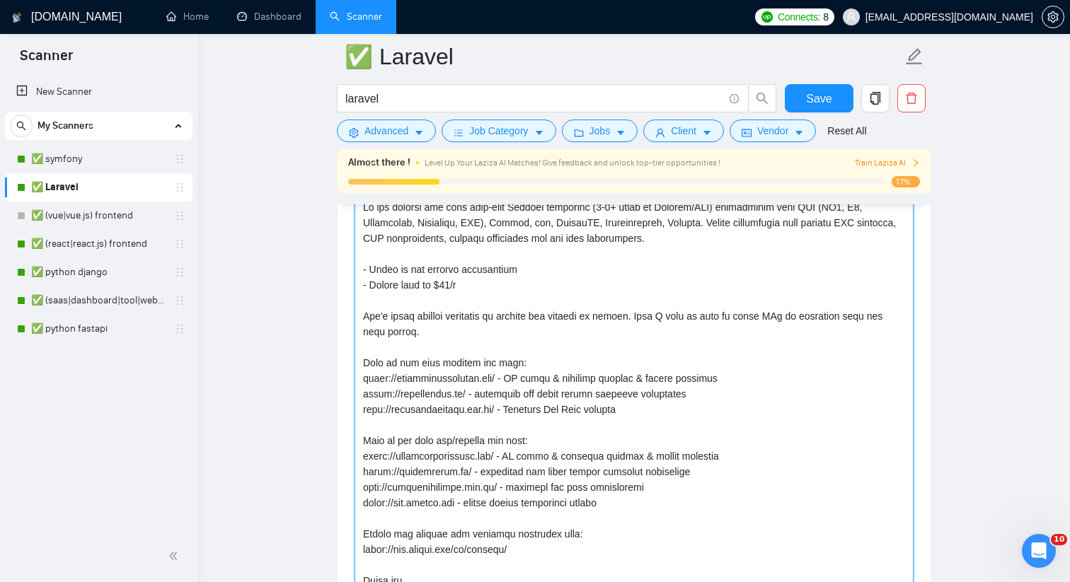
scroll to position [1682, 0]
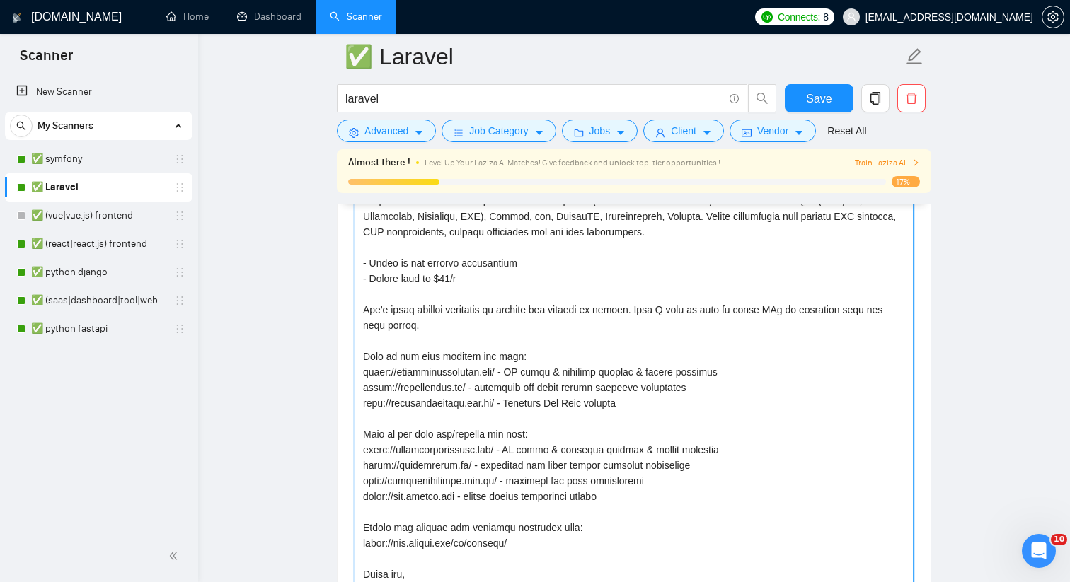
click at [708, 495] on textarea "Cover letter template:" at bounding box center [634, 438] width 559 height 497
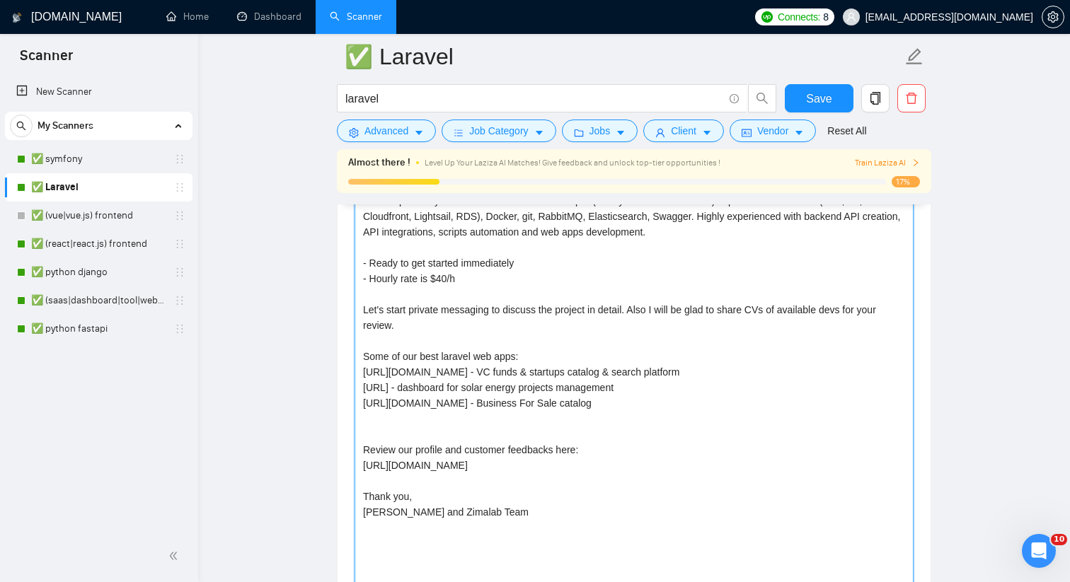
paste textarea "[URL][DOMAIN_NAME] - vector images membership portal"
click at [393, 403] on textarea "We can provide you with full-time Laravel developer (4-5+ years in Laravel/PHP)…" at bounding box center [634, 438] width 559 height 497
paste textarea "www."
click at [376, 403] on textarea "We can provide you with full-time Laravel developer (4-5+ years in Laravel/PHP)…" at bounding box center [634, 438] width 559 height 497
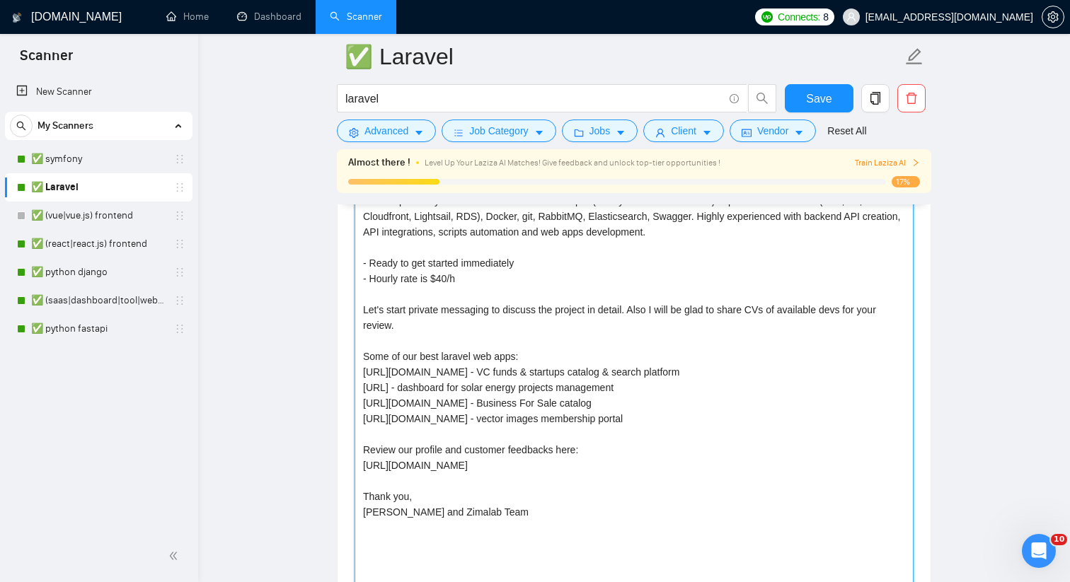
click at [537, 401] on textarea "We can provide you with full-time Laravel developer (4-5+ years in Laravel/PHP)…" at bounding box center [634, 438] width 559 height 497
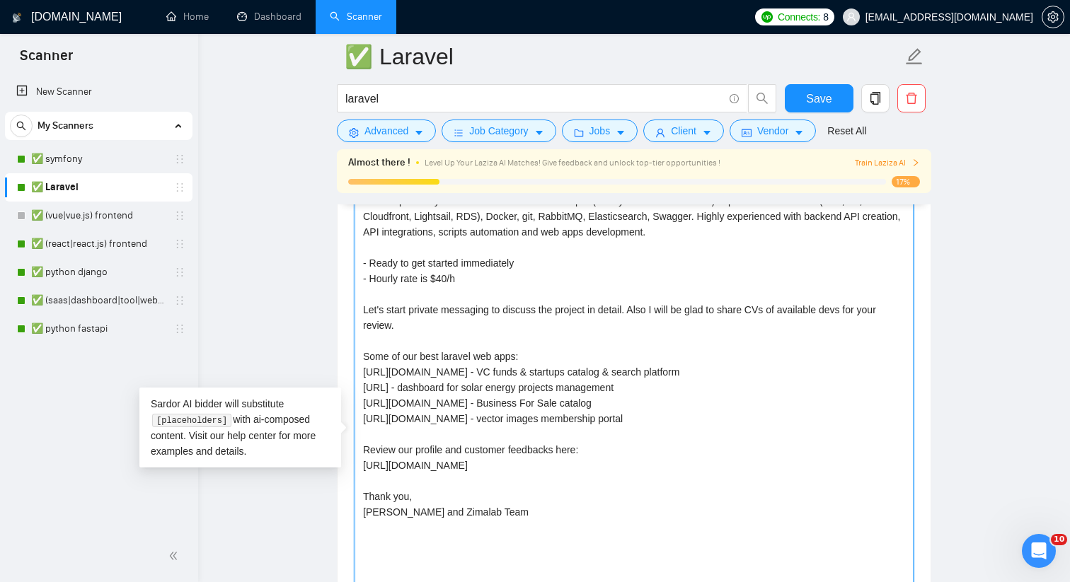
click at [649, 409] on textarea "We can provide you with full-time Laravel developer (4-5+ years in Laravel/PHP)…" at bounding box center [634, 438] width 559 height 497
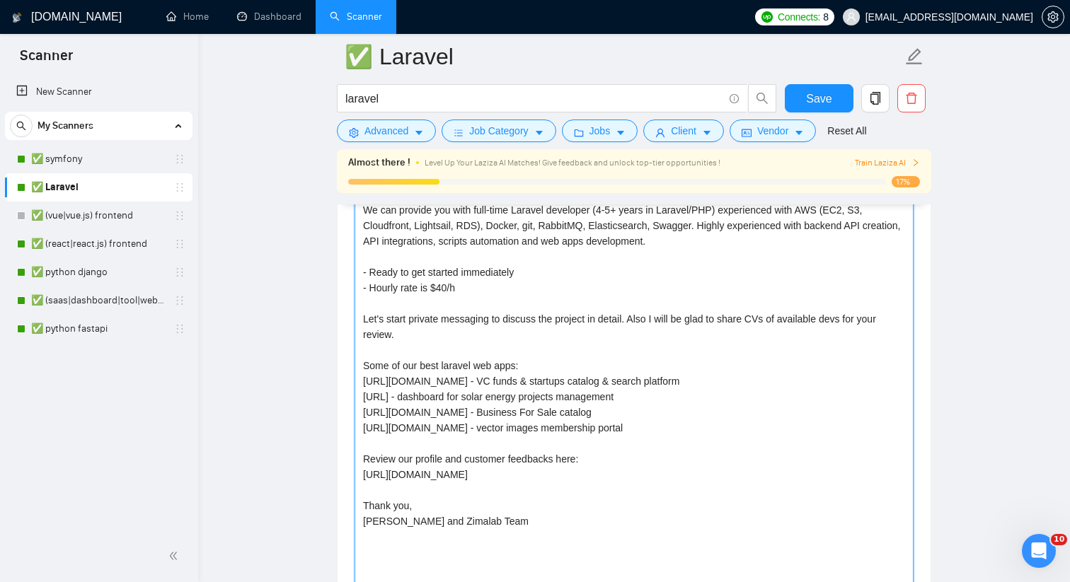
scroll to position [1674, 0]
click at [511, 301] on textarea "We can provide you with full-time Laravel developer (4-5+ years in Laravel/PHP)…" at bounding box center [634, 446] width 559 height 497
click at [512, 292] on textarea "We can provide you with full-time Laravel developer (4-5+ years in Laravel/PHP)…" at bounding box center [634, 446] width 559 height 497
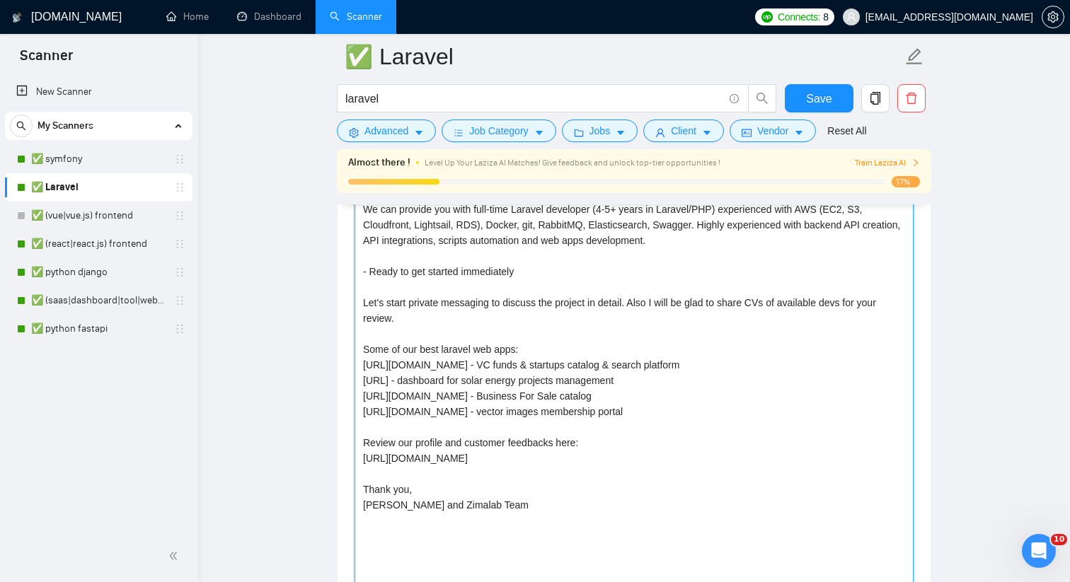
scroll to position [1664, 0]
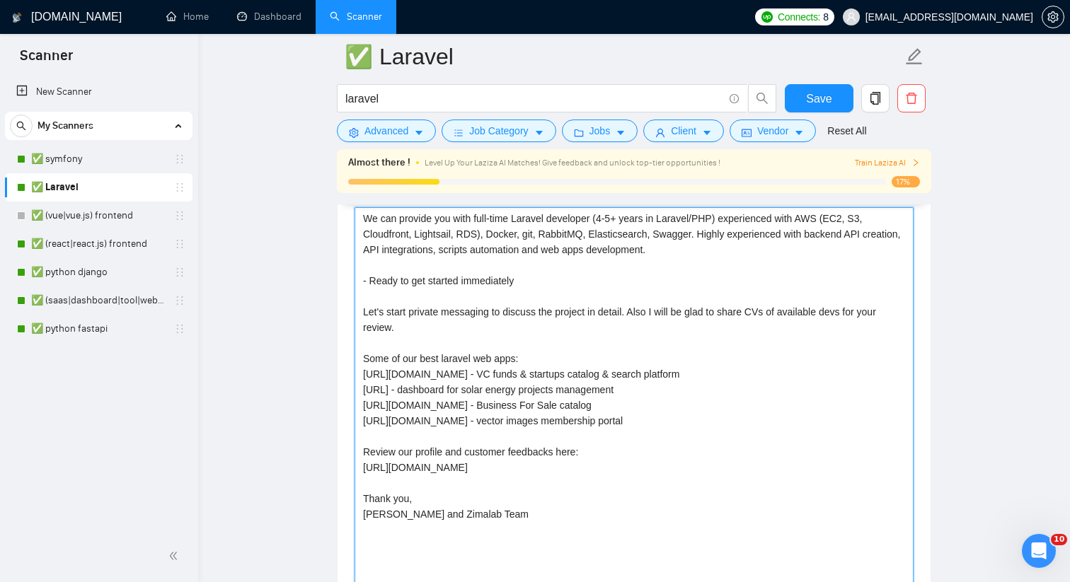
type textarea "We can provide you with full-time Laravel developer (4-5+ years in Laravel/PHP)…"
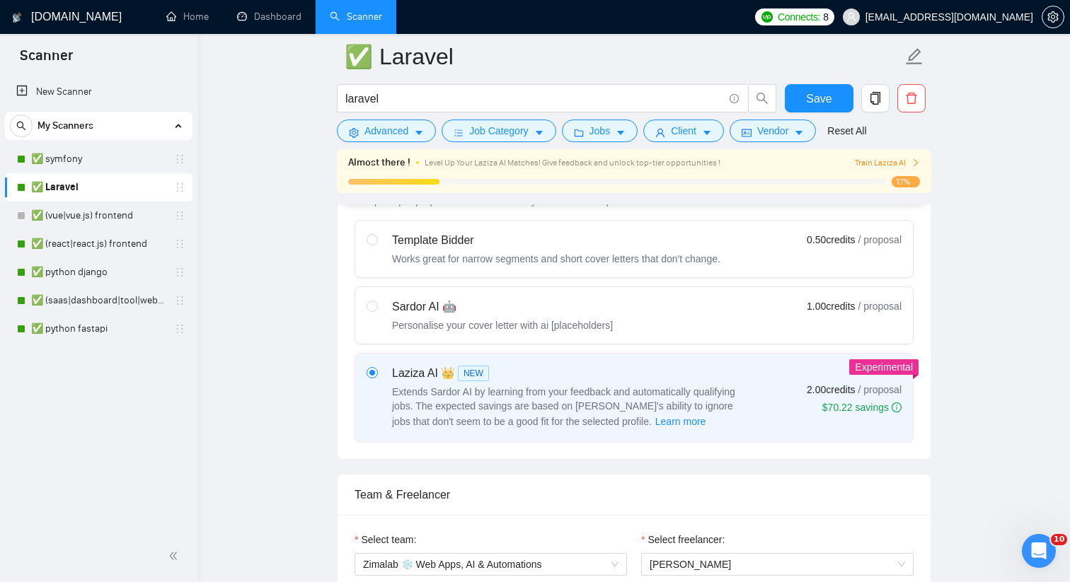
scroll to position [388, 0]
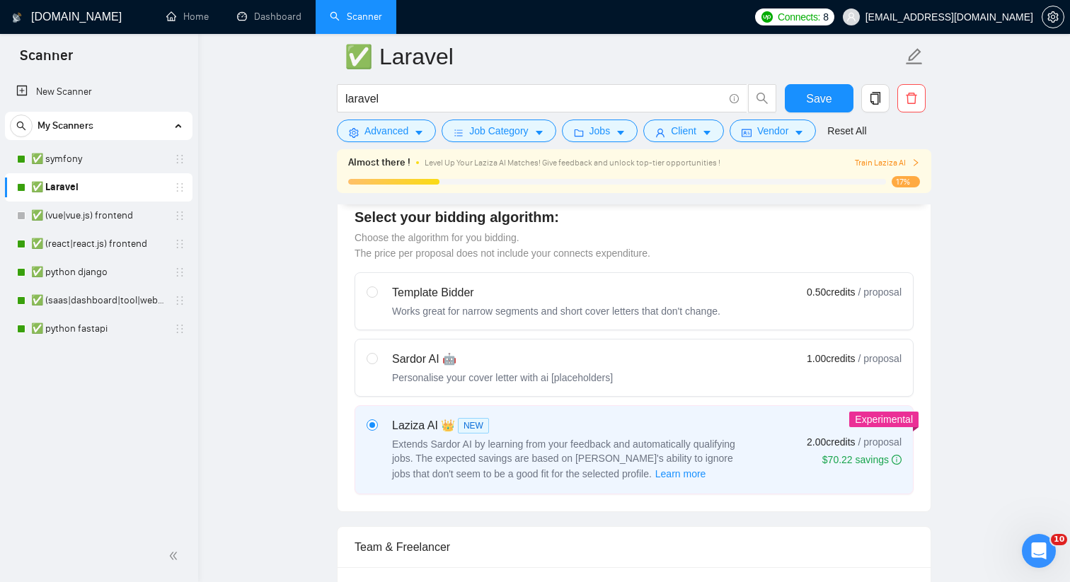
click at [696, 299] on div "Template Bidder" at bounding box center [556, 292] width 328 height 17
click at [376, 296] on input "radio" at bounding box center [372, 292] width 10 height 10
radio input "true"
radio input "false"
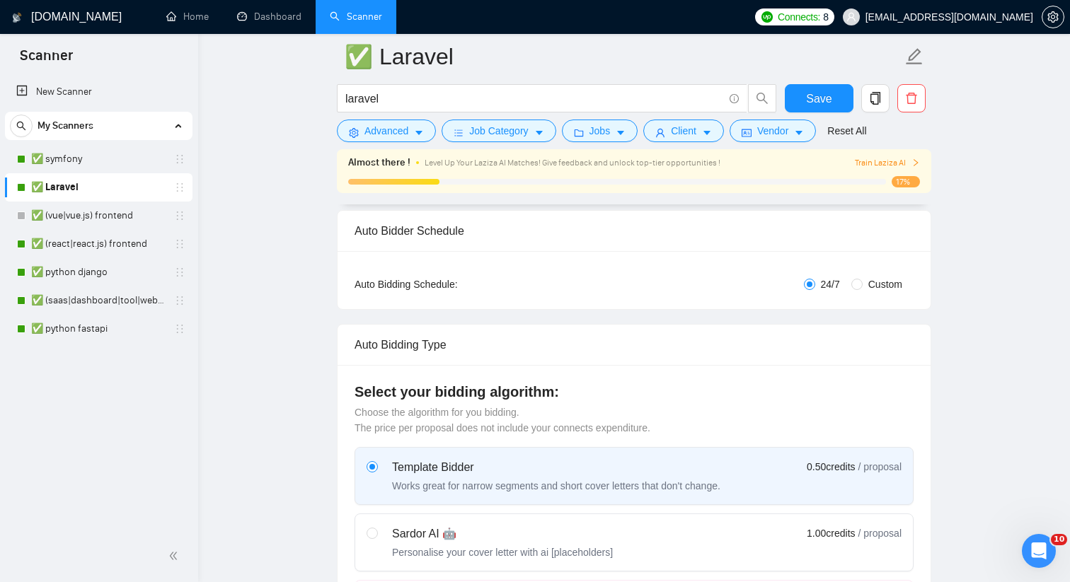
scroll to position [128, 0]
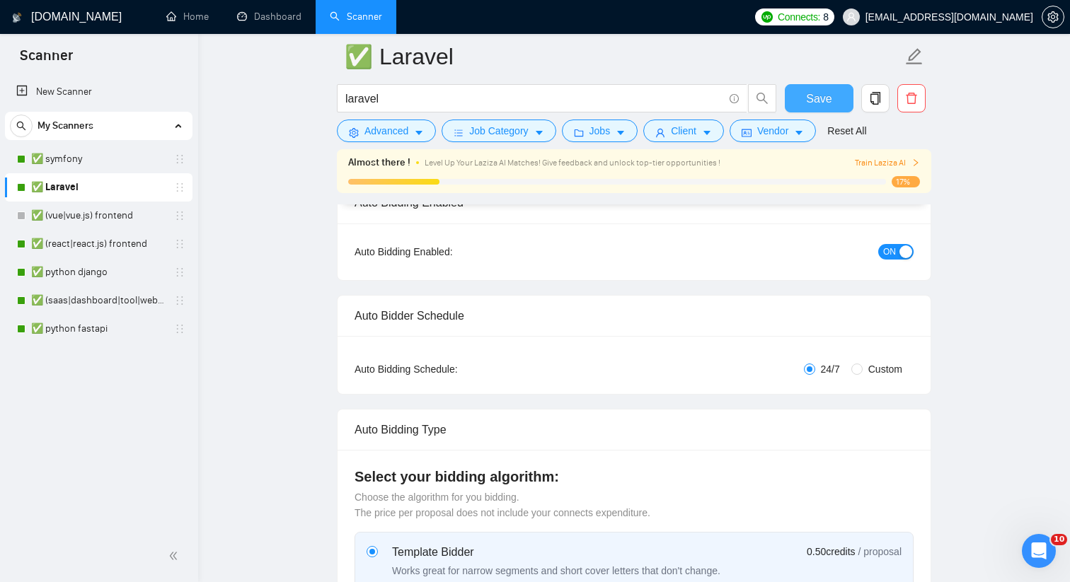
click at [809, 99] on span "Save" at bounding box center [818, 99] width 25 height 18
